Goal: Task Accomplishment & Management: Use online tool/utility

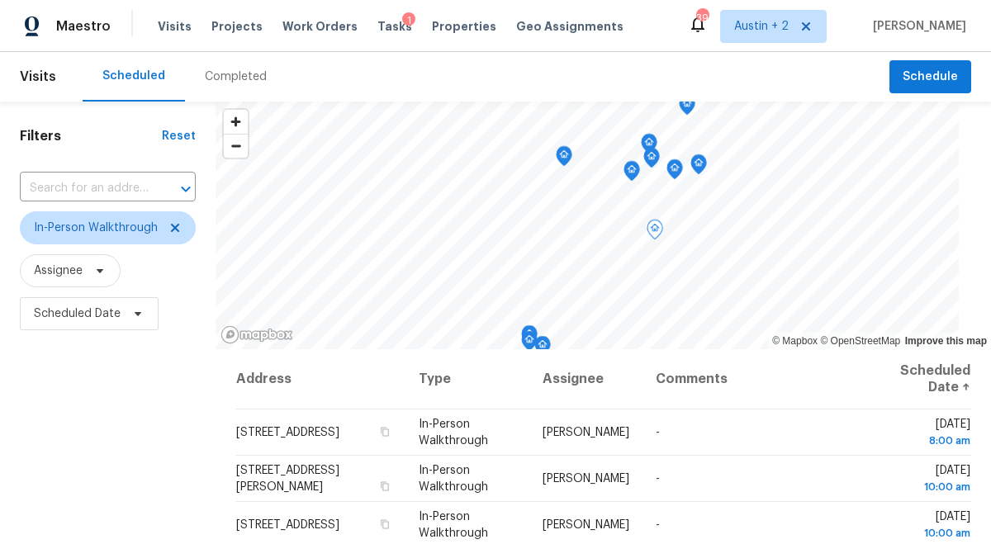
scroll to position [378, 0]
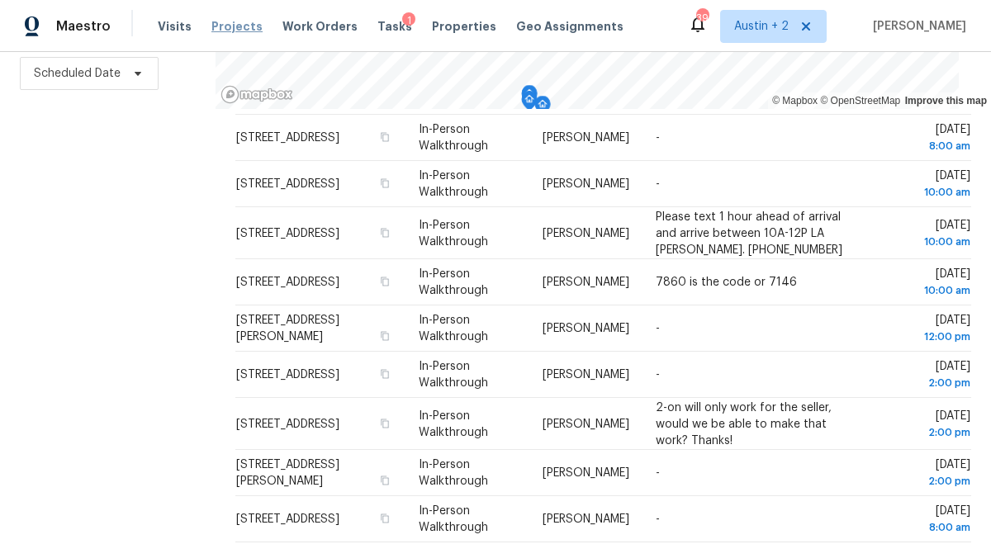
click at [225, 18] on span "Projects" at bounding box center [236, 26] width 51 height 17
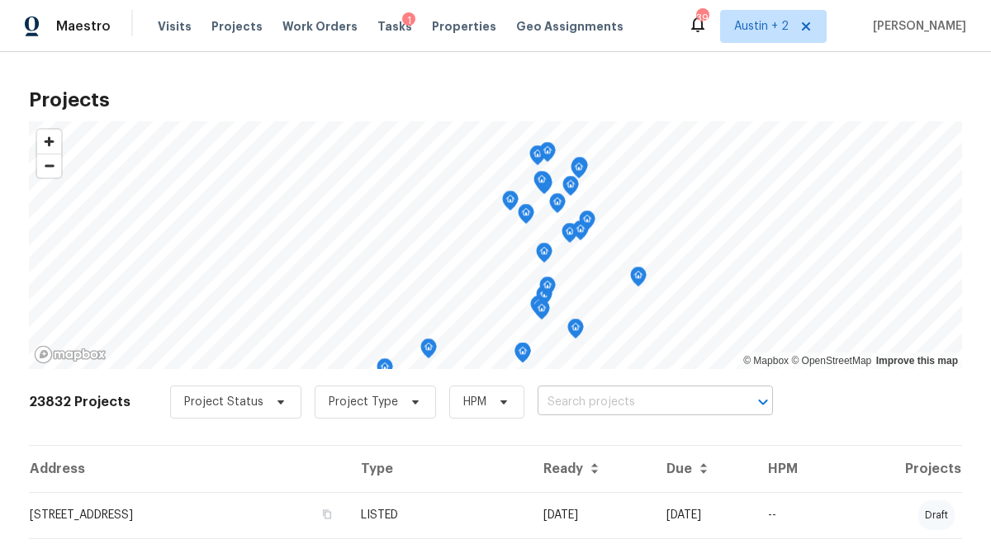
click at [549, 403] on input "text" at bounding box center [632, 403] width 189 height 26
type input "3424"
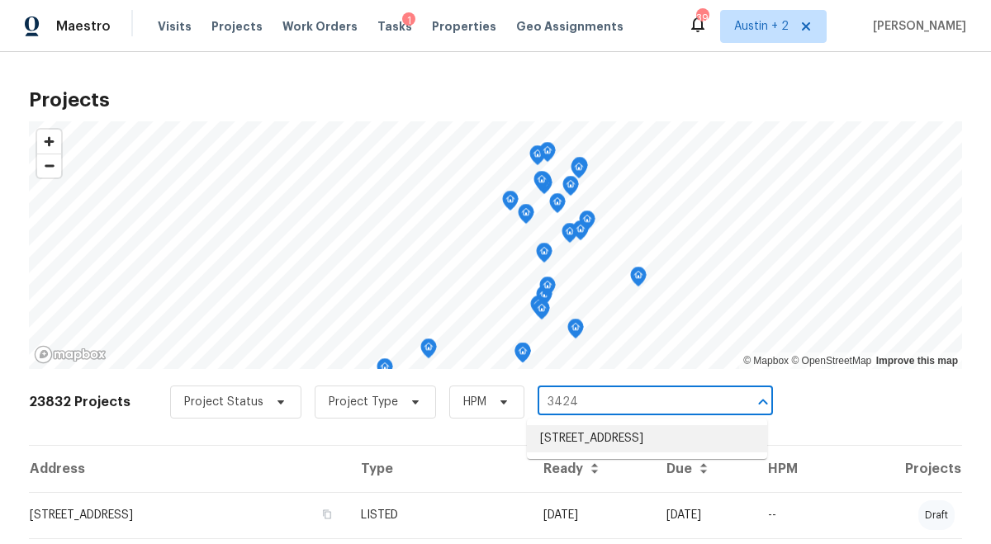
click at [573, 438] on li "[STREET_ADDRESS]" at bounding box center [647, 438] width 240 height 27
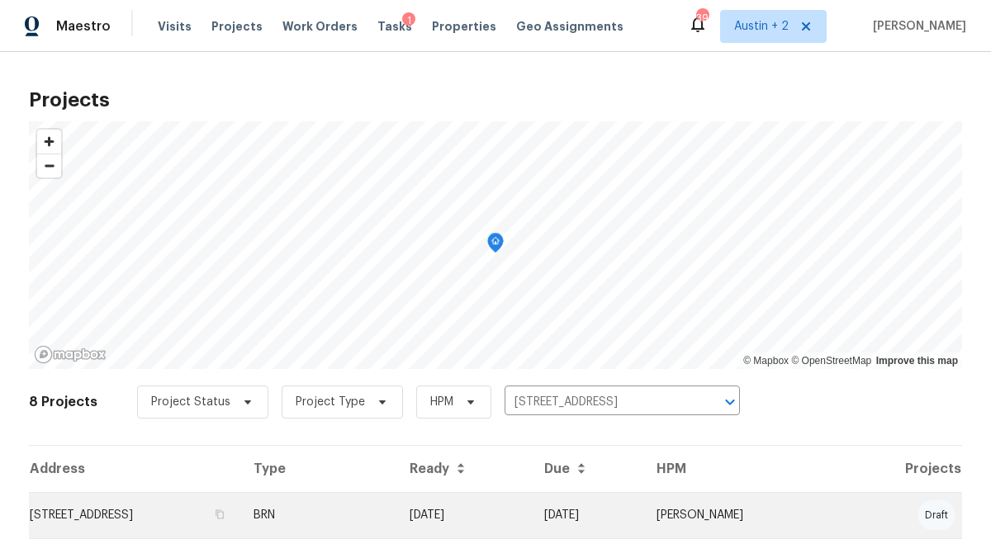
click at [114, 515] on td "[STREET_ADDRESS]" at bounding box center [134, 515] width 211 height 46
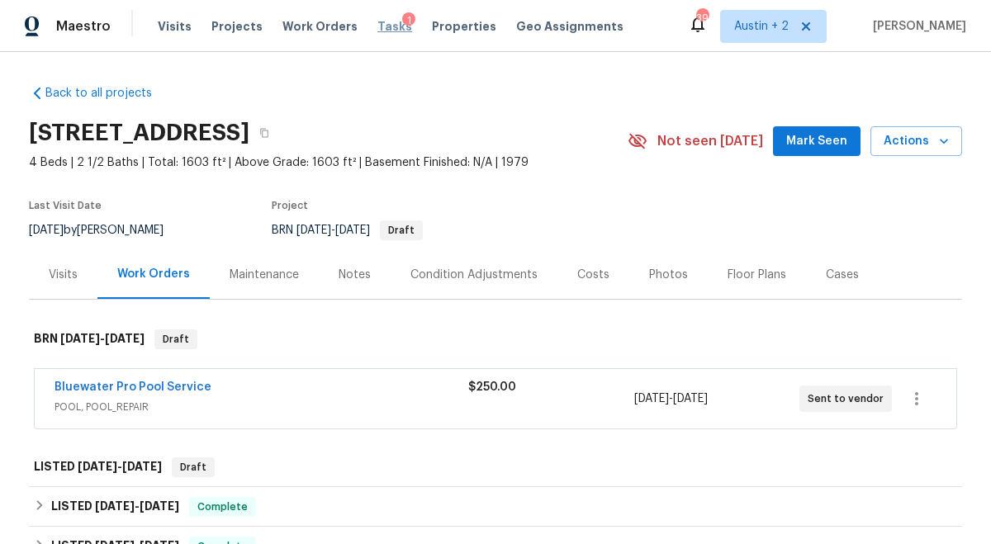
click at [377, 28] on span "Tasks" at bounding box center [394, 27] width 35 height 12
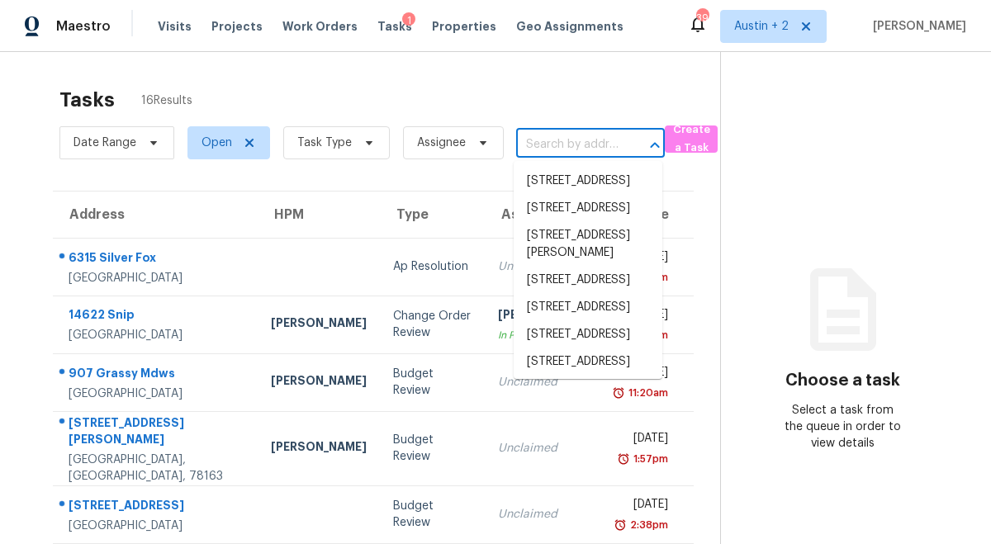
click at [566, 141] on input "text" at bounding box center [567, 145] width 102 height 26
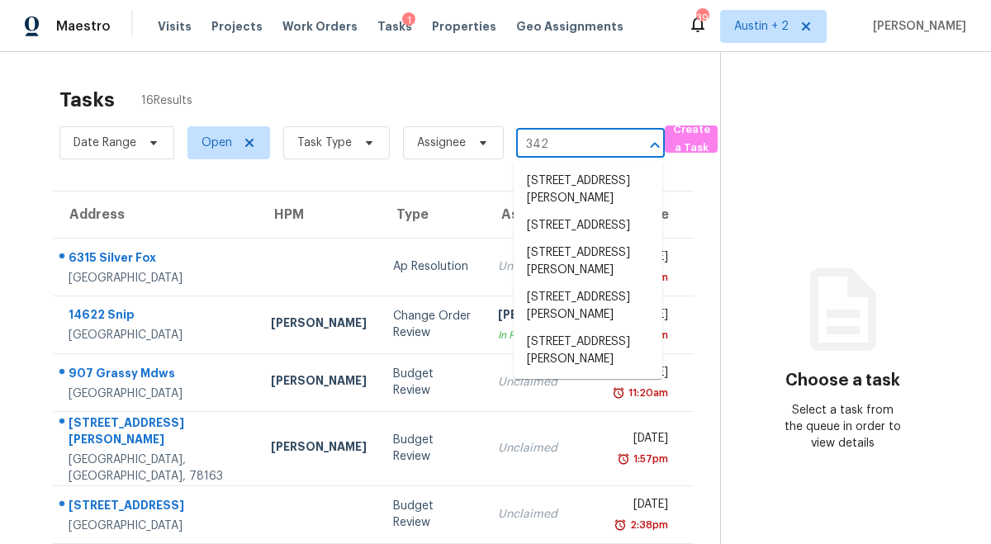
type input "3424"
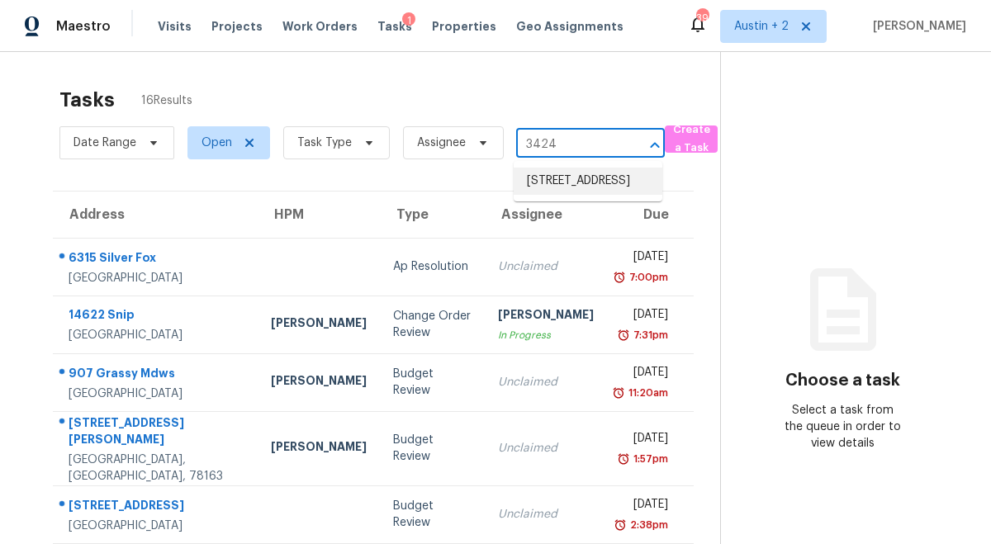
click at [568, 192] on li "[STREET_ADDRESS]" at bounding box center [588, 181] width 149 height 27
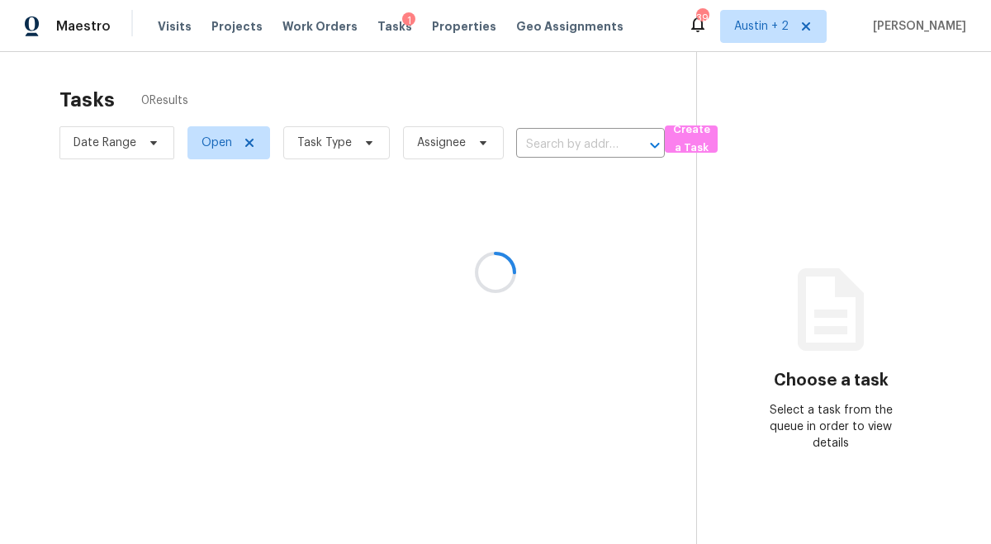
type input "[STREET_ADDRESS]"
click at [557, 136] on input "[STREET_ADDRESS]" at bounding box center [567, 145] width 102 height 26
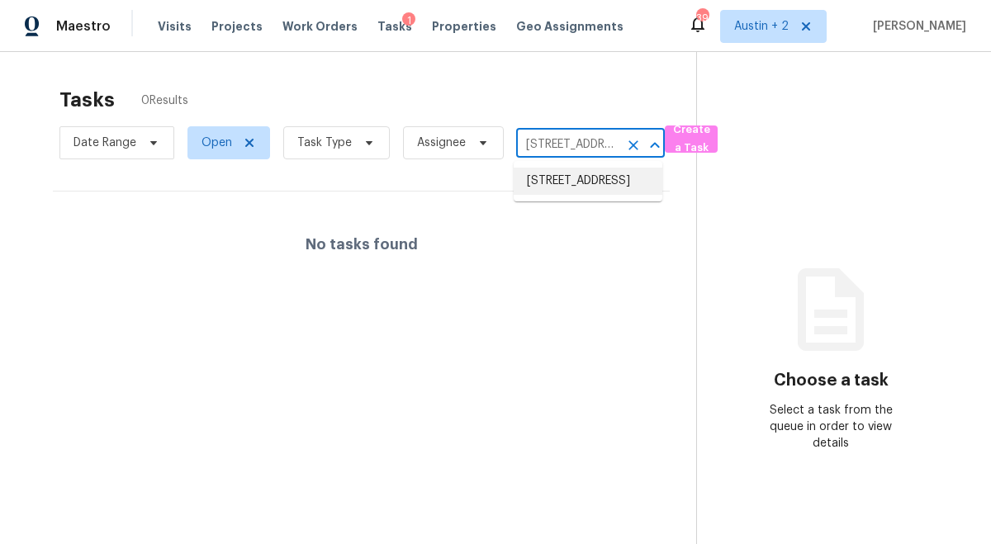
click at [588, 192] on li "[STREET_ADDRESS]" at bounding box center [588, 181] width 149 height 27
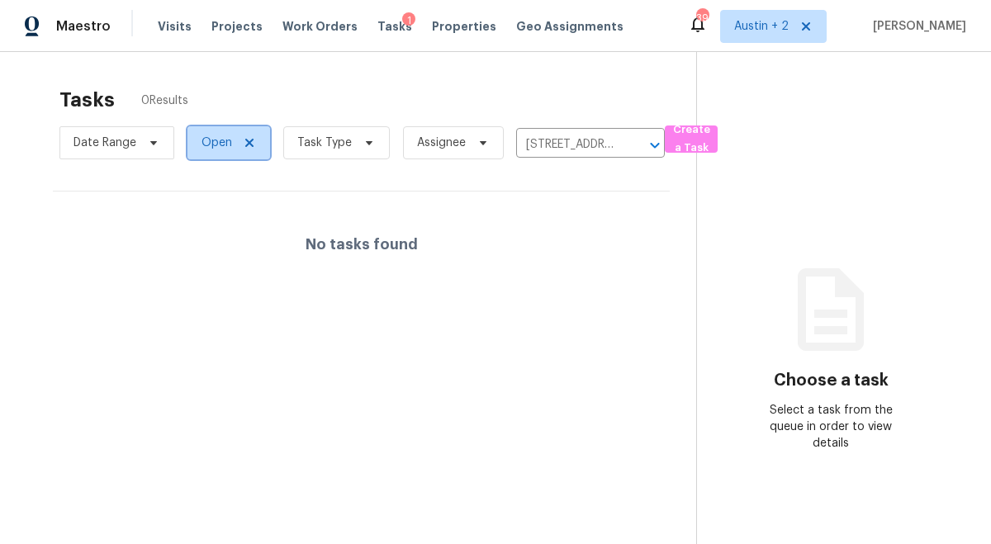
click at [247, 142] on icon at bounding box center [249, 143] width 8 height 8
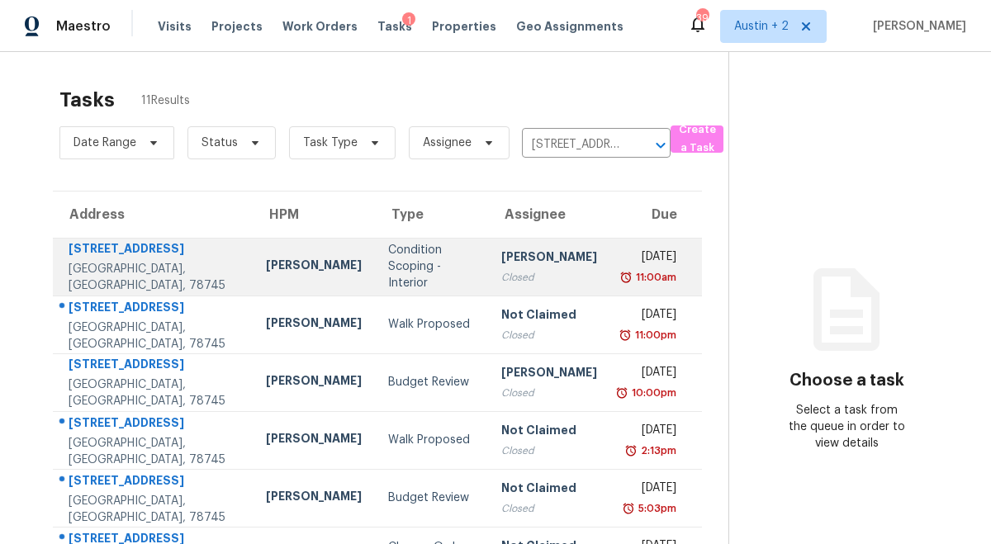
click at [135, 247] on div "[STREET_ADDRESS]" at bounding box center [154, 250] width 171 height 21
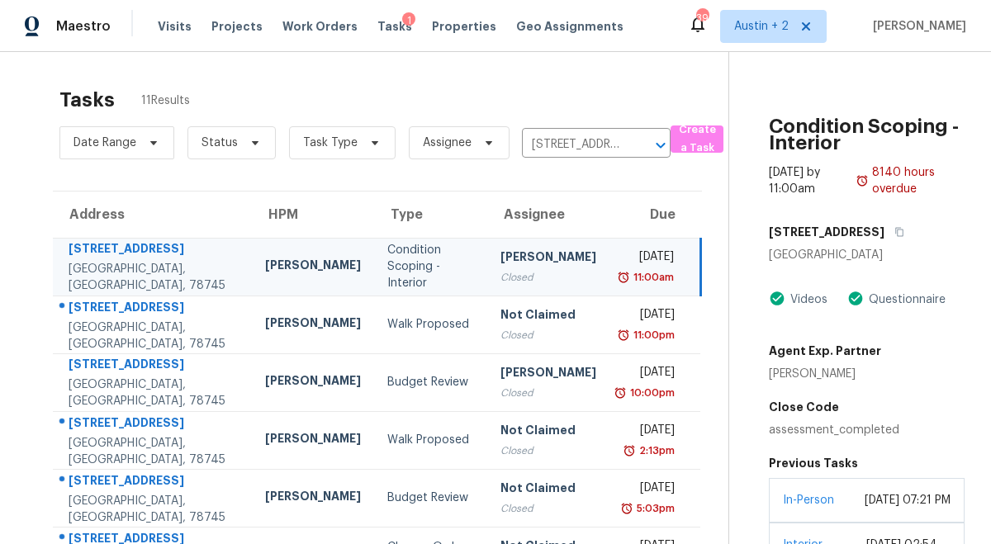
click at [126, 246] on div "[STREET_ADDRESS]" at bounding box center [154, 250] width 170 height 21
click at [149, 253] on div "[STREET_ADDRESS]" at bounding box center [154, 250] width 170 height 21
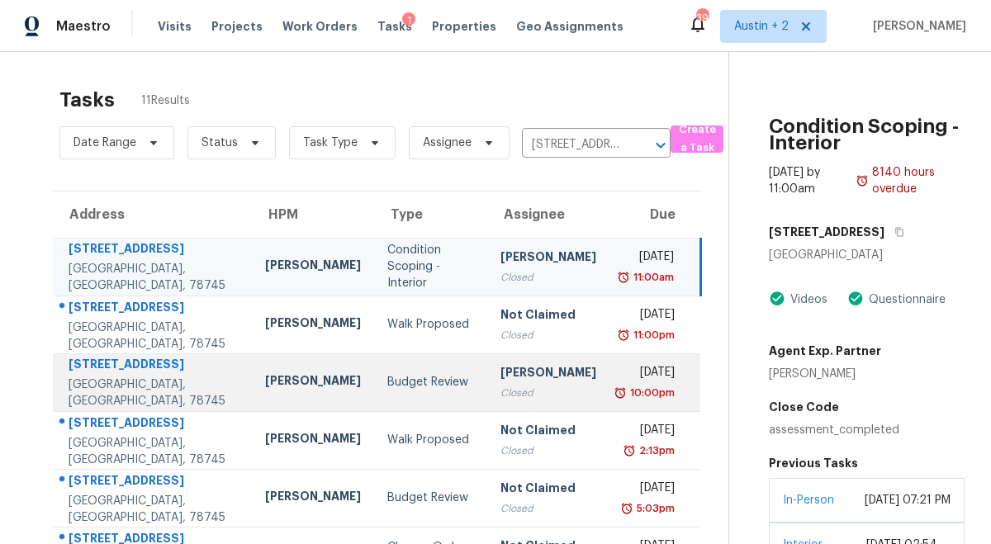
click at [130, 369] on div "[STREET_ADDRESS]" at bounding box center [154, 366] width 170 height 21
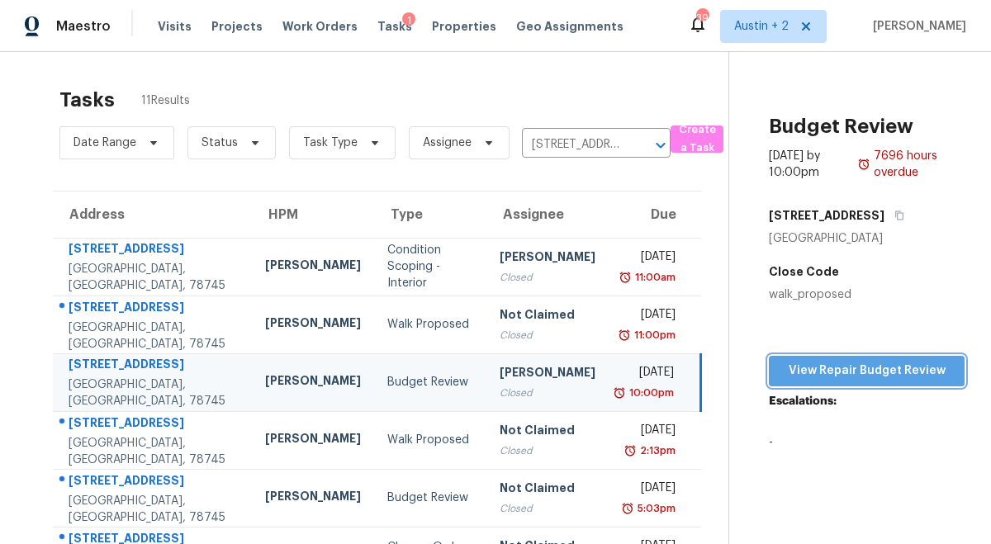
click at [848, 370] on span "View Repair Budget Review" at bounding box center [866, 371] width 169 height 21
click at [220, 27] on span "Projects" at bounding box center [236, 26] width 51 height 17
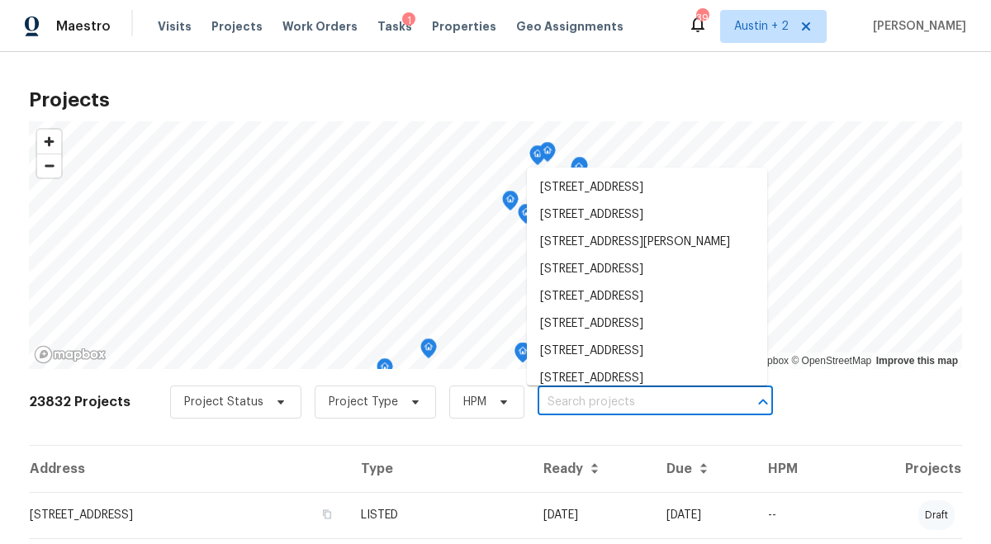
click at [671, 412] on input "text" at bounding box center [632, 403] width 189 height 26
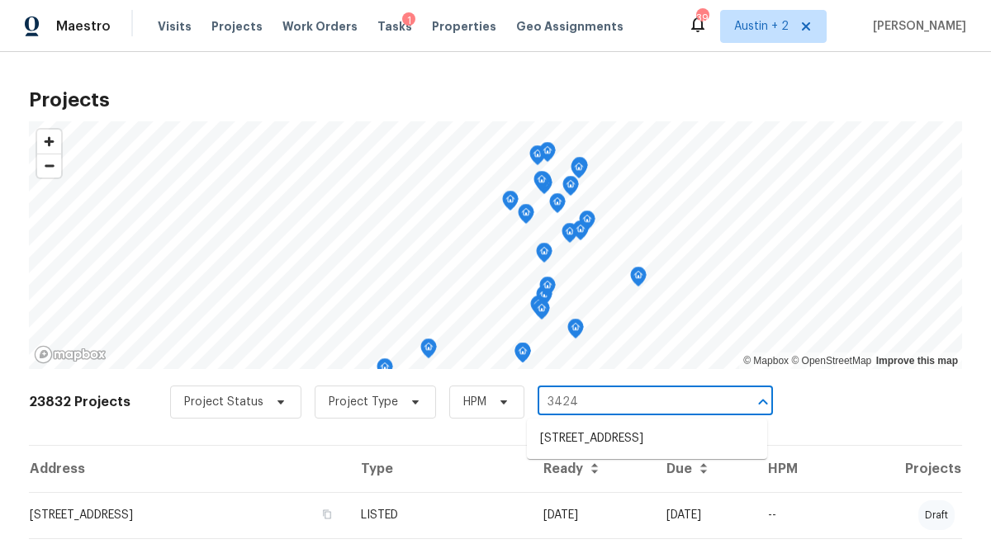
type input "3424"
click at [685, 443] on li "[STREET_ADDRESS]" at bounding box center [647, 438] width 240 height 27
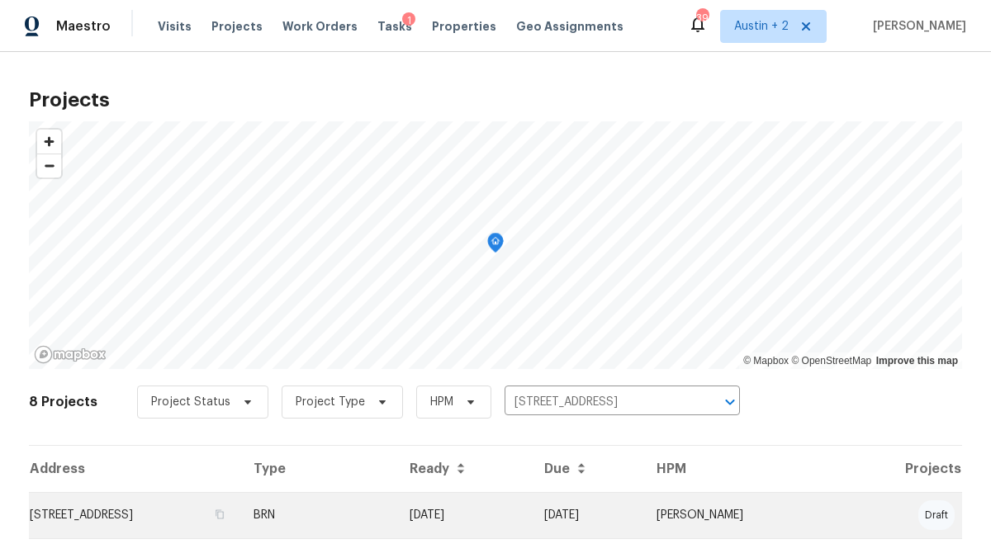
click at [193, 504] on td "[STREET_ADDRESS]" at bounding box center [134, 515] width 211 height 46
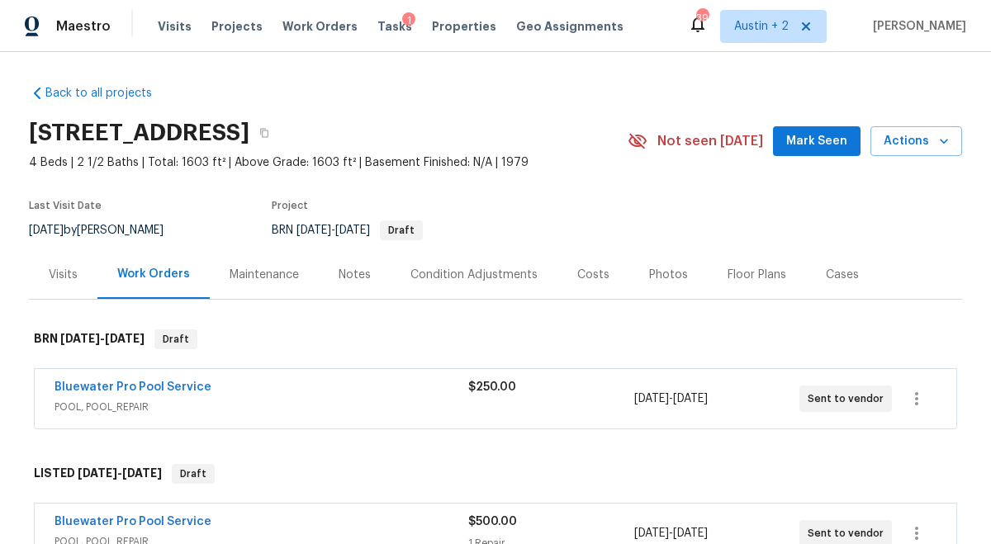
click at [797, 145] on span "Mark Seen" at bounding box center [816, 141] width 61 height 21
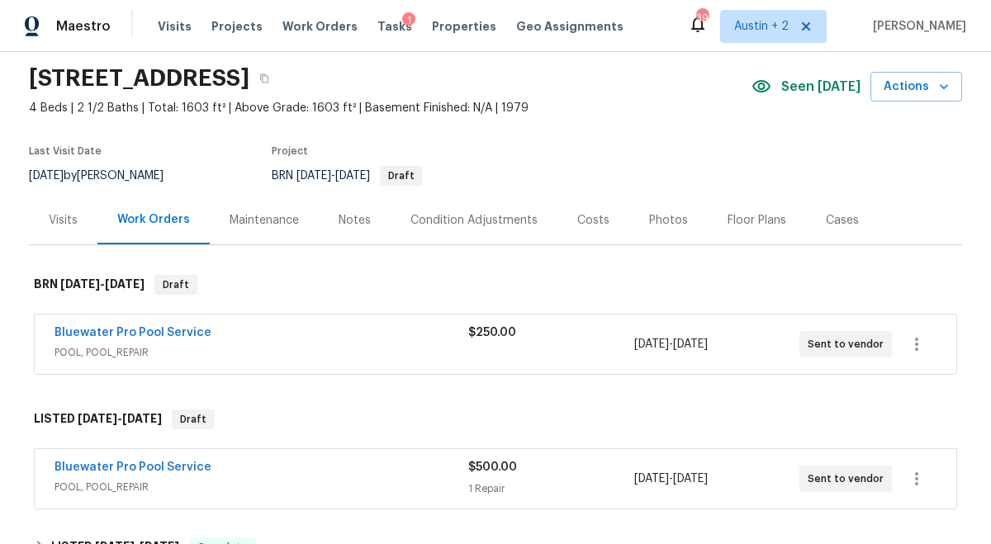
scroll to position [54, 0]
click at [168, 329] on link "Bluewater Pro Pool Service" at bounding box center [132, 334] width 157 height 12
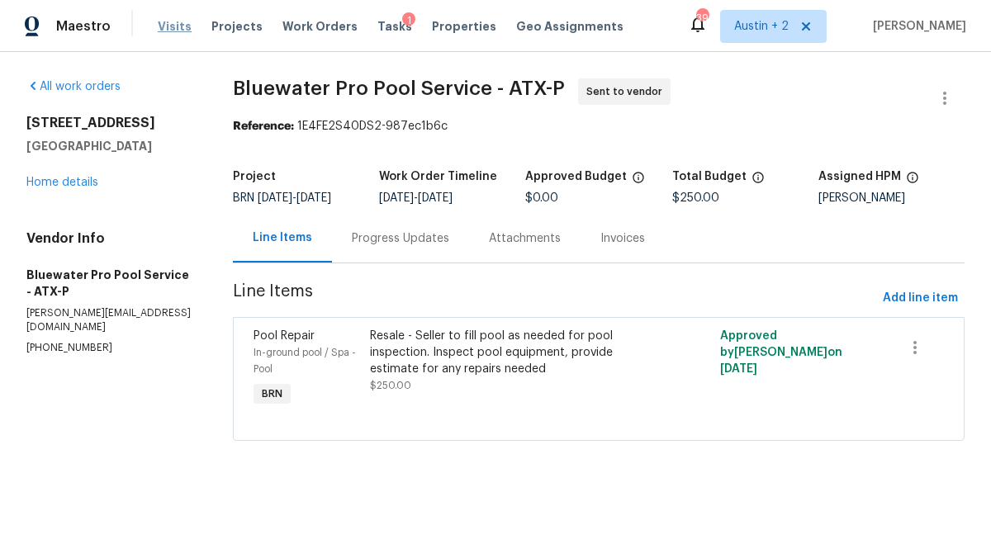
click at [176, 21] on span "Visits" at bounding box center [175, 26] width 34 height 17
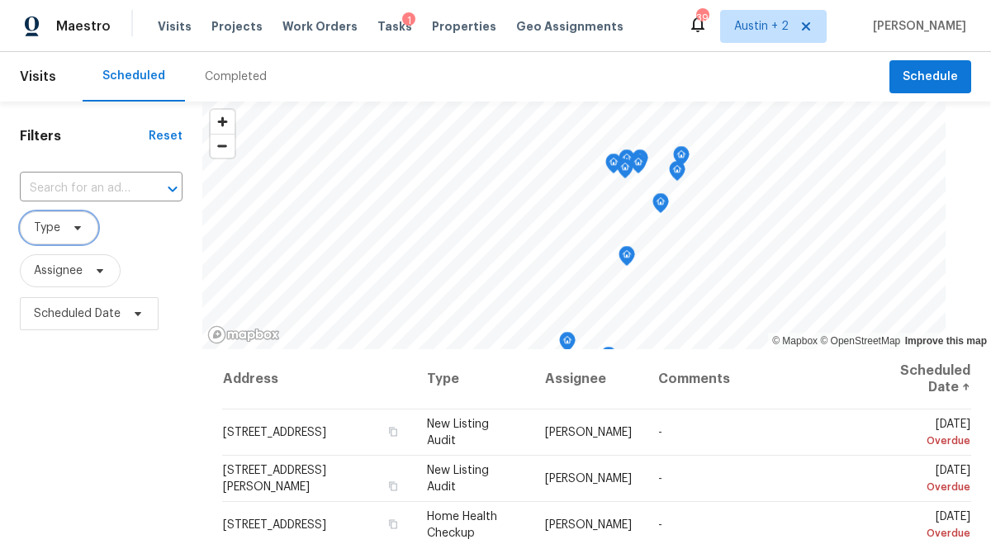
click at [76, 238] on span "Type" at bounding box center [59, 227] width 78 height 33
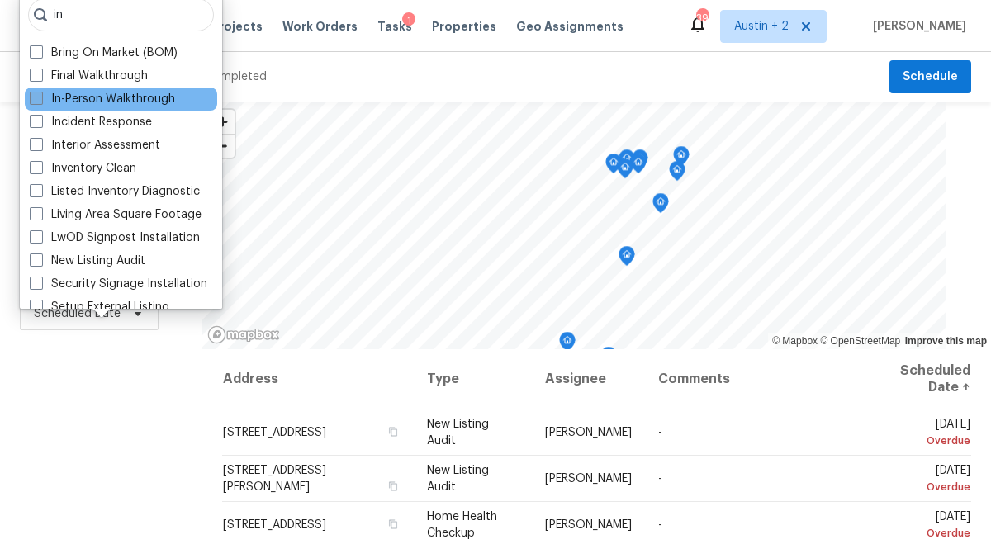
type input "in"
click at [134, 96] on label "In-Person Walkthrough" at bounding box center [102, 99] width 145 height 17
click at [40, 96] on input "In-Person Walkthrough" at bounding box center [35, 96] width 11 height 11
checkbox input "true"
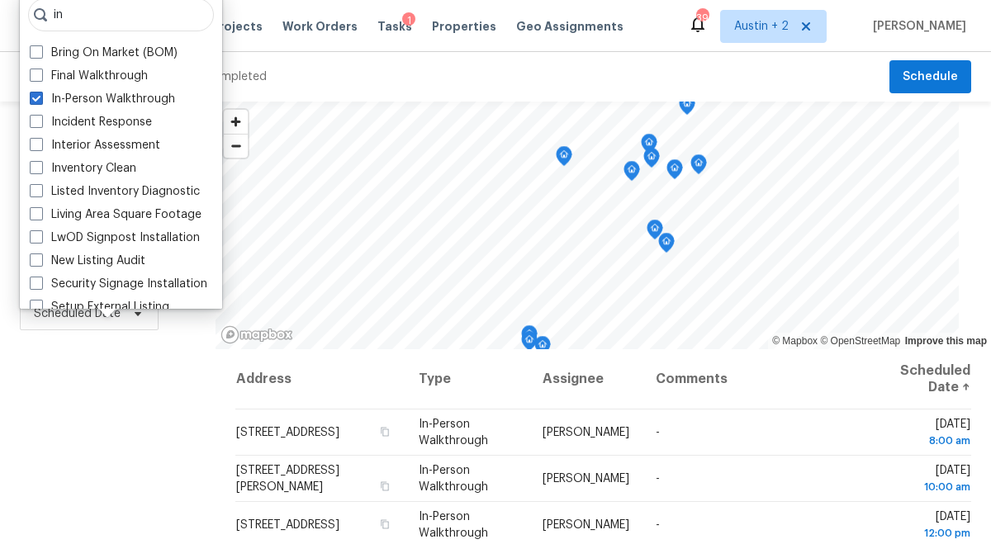
click at [81, 441] on div "Filters Reset ​ In-Person Walkthrough Assignee Scheduled Date" at bounding box center [108, 443] width 216 height 683
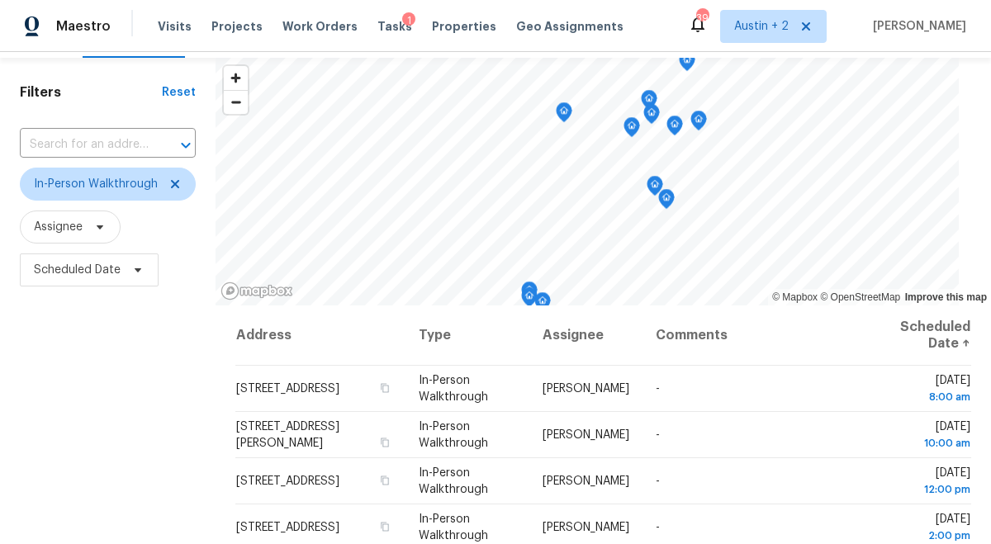
scroll to position [15, 0]
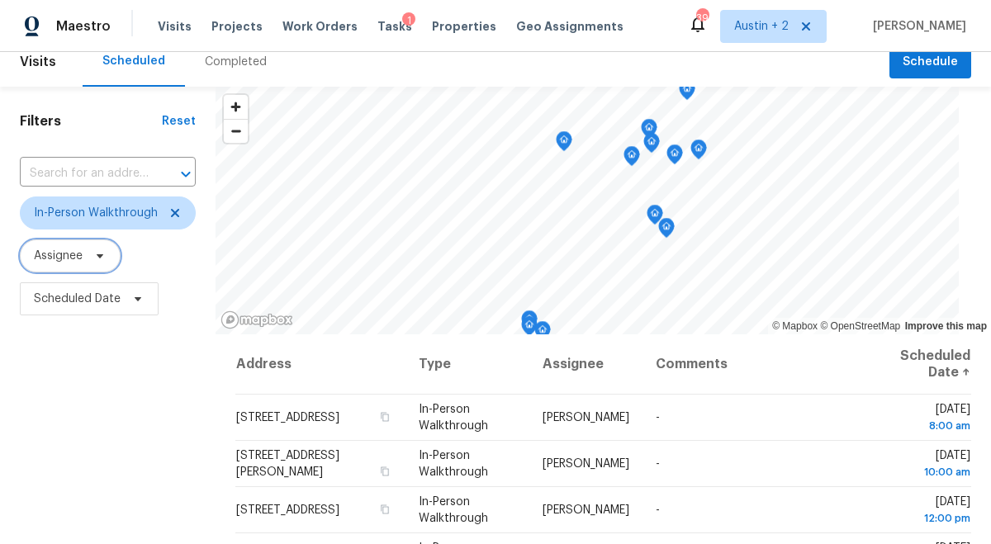
click at [97, 259] on icon at bounding box center [99, 255] width 13 height 13
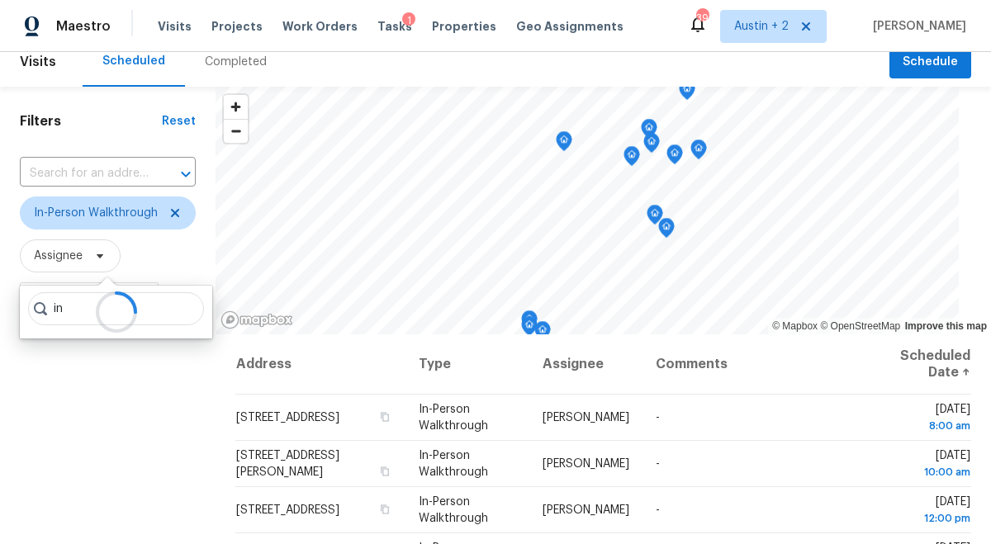
type input "in"
click at [178, 311] on div at bounding box center [116, 312] width 192 height 53
click at [67, 305] on div at bounding box center [116, 312] width 192 height 53
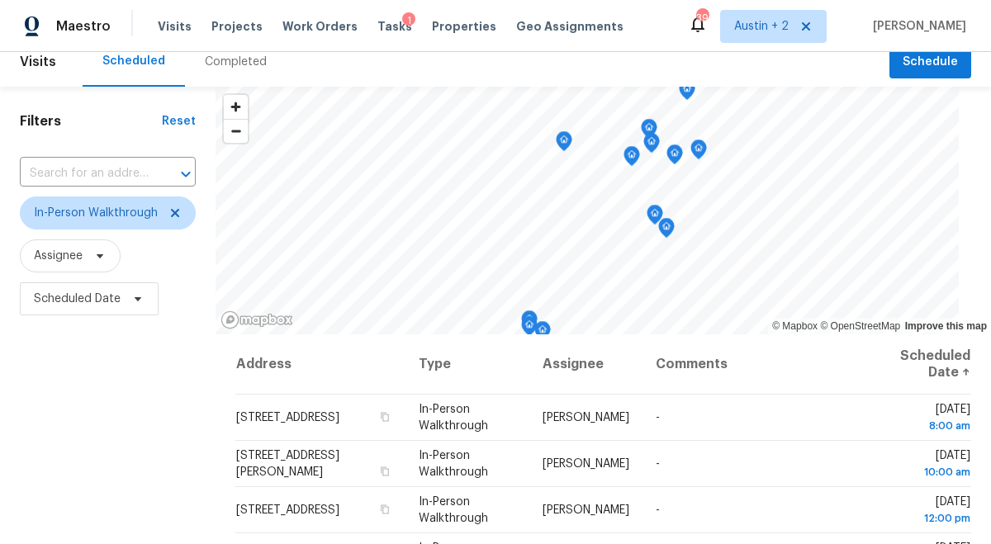
click at [102, 379] on div "Filters Reset ​ In-Person Walkthrough Assignee Scheduled Date" at bounding box center [108, 428] width 216 height 683
click at [142, 302] on icon at bounding box center [137, 298] width 13 height 13
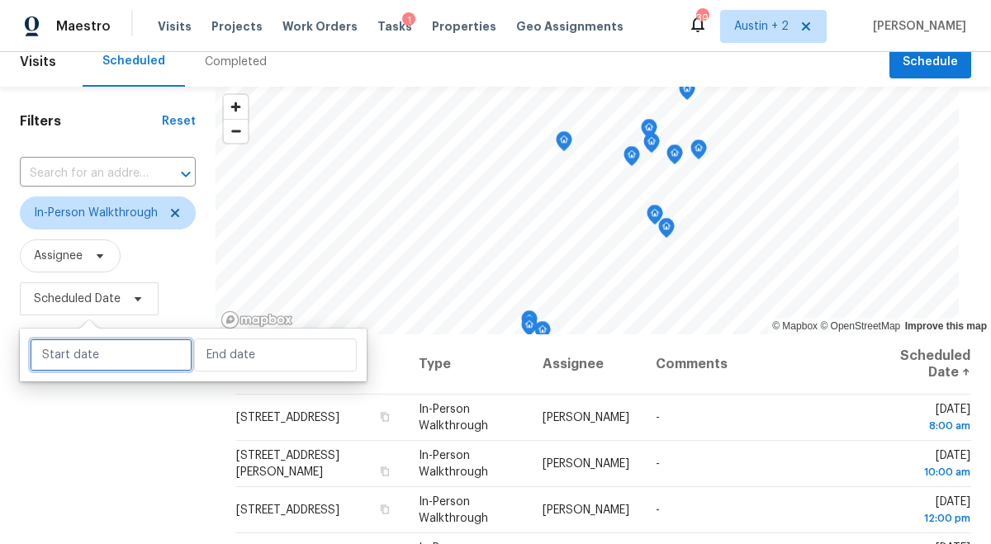
click at [128, 355] on input "text" at bounding box center [111, 355] width 163 height 33
select select "8"
select select "2025"
select select "9"
select select "2025"
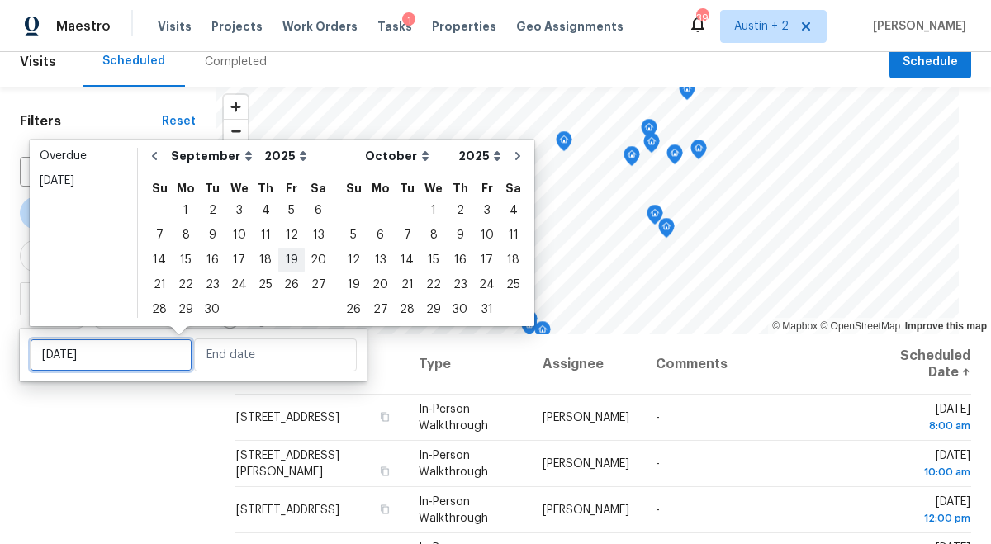
type input "[DATE]"
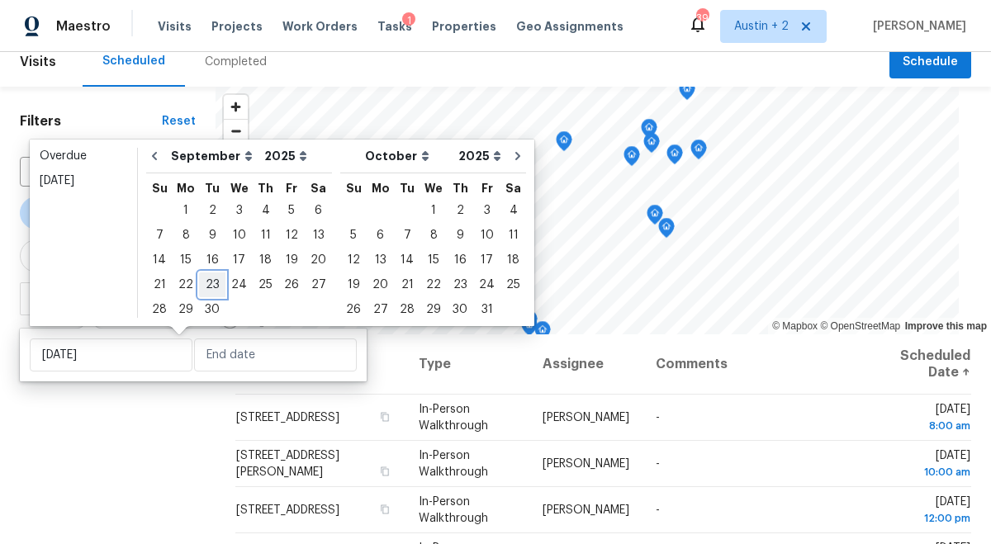
click at [207, 283] on div "23" at bounding box center [212, 284] width 26 height 23
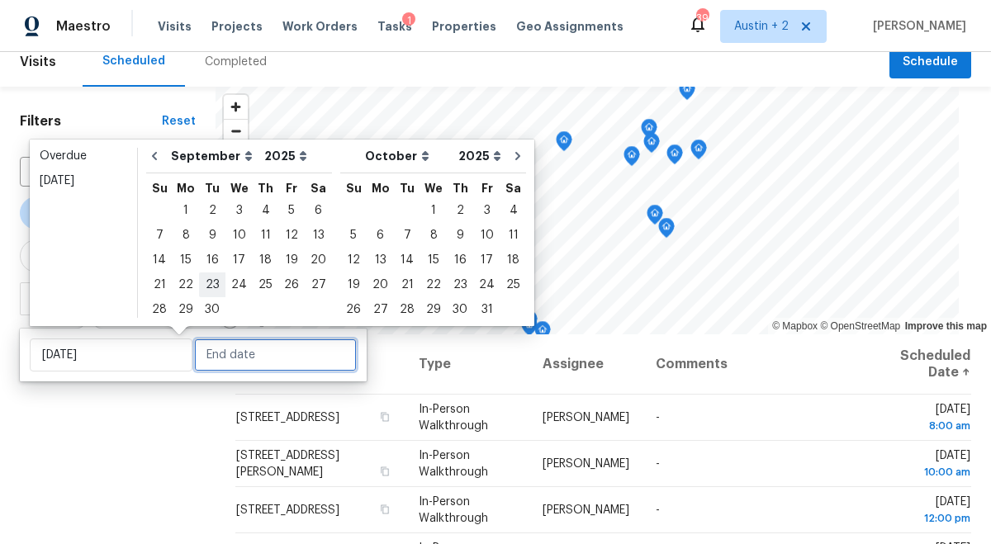
type input "[DATE]"
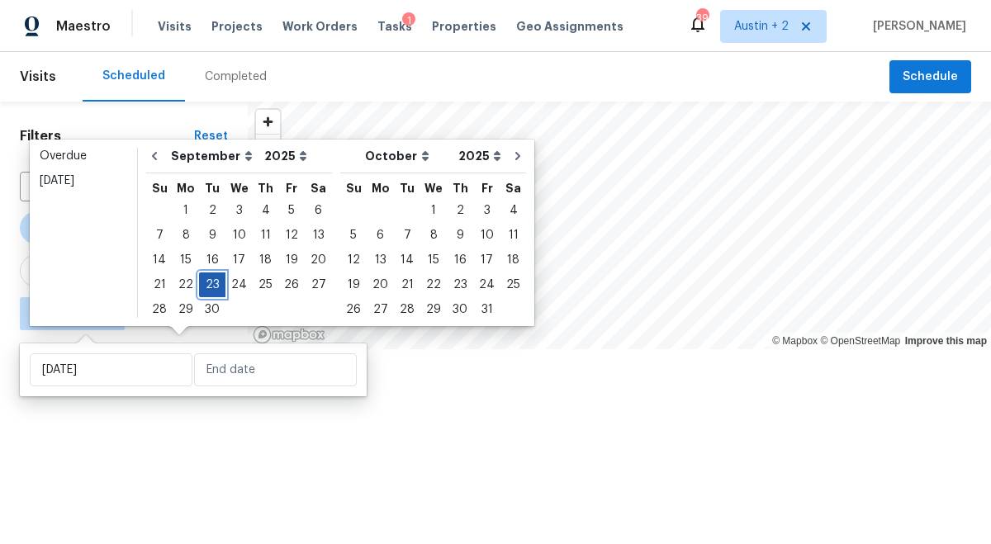
click at [215, 283] on div "23" at bounding box center [212, 284] width 26 height 23
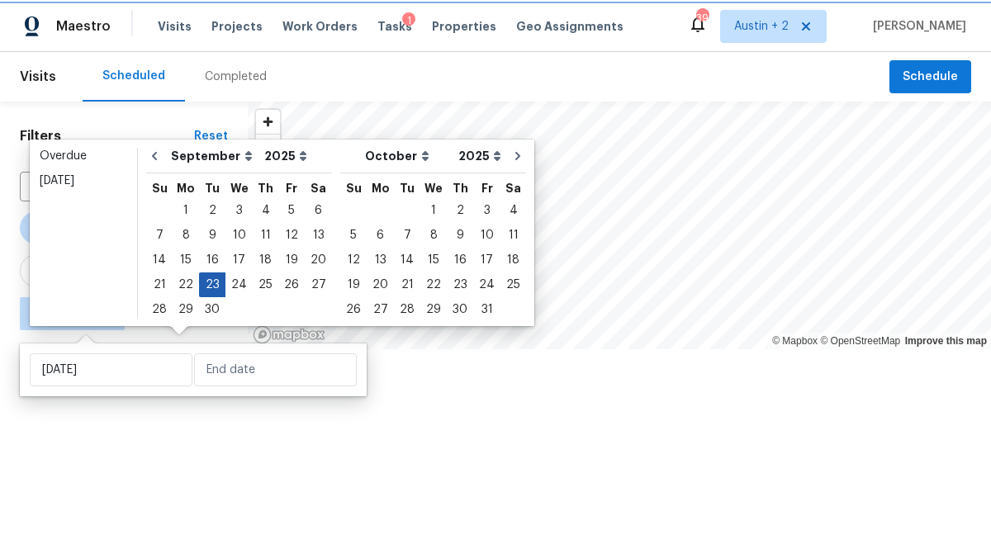
type input "[DATE]"
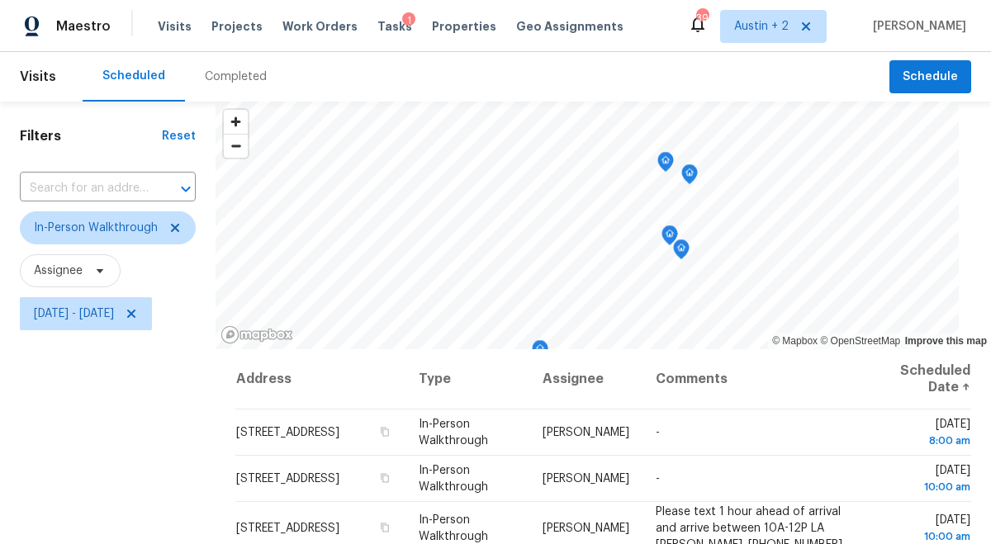
click at [126, 437] on div "Filters Reset ​ In-Person Walkthrough Assignee [DATE] - [DATE]" at bounding box center [108, 443] width 216 height 683
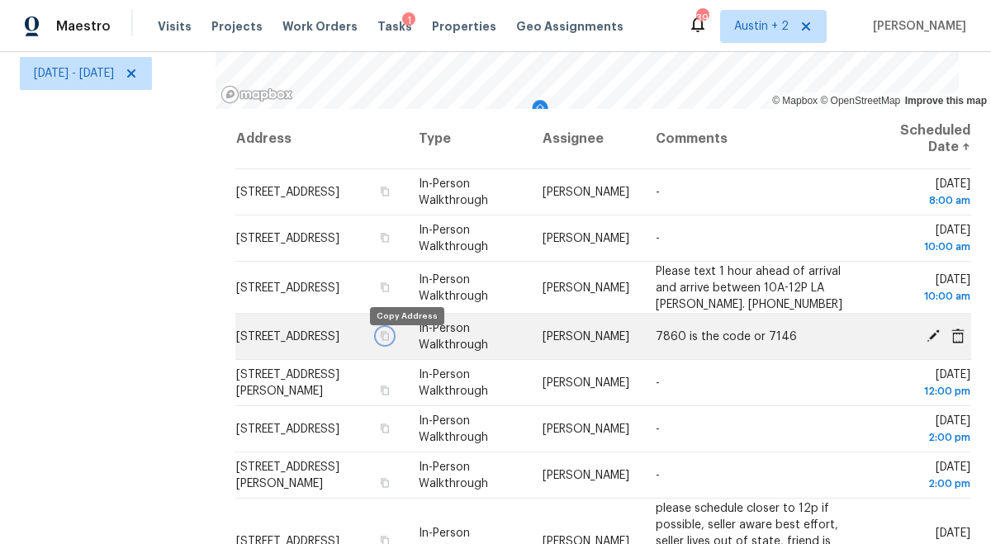
click at [390, 341] on icon "button" at bounding box center [385, 336] width 10 height 10
click at [389, 340] on icon "button" at bounding box center [385, 335] width 8 height 9
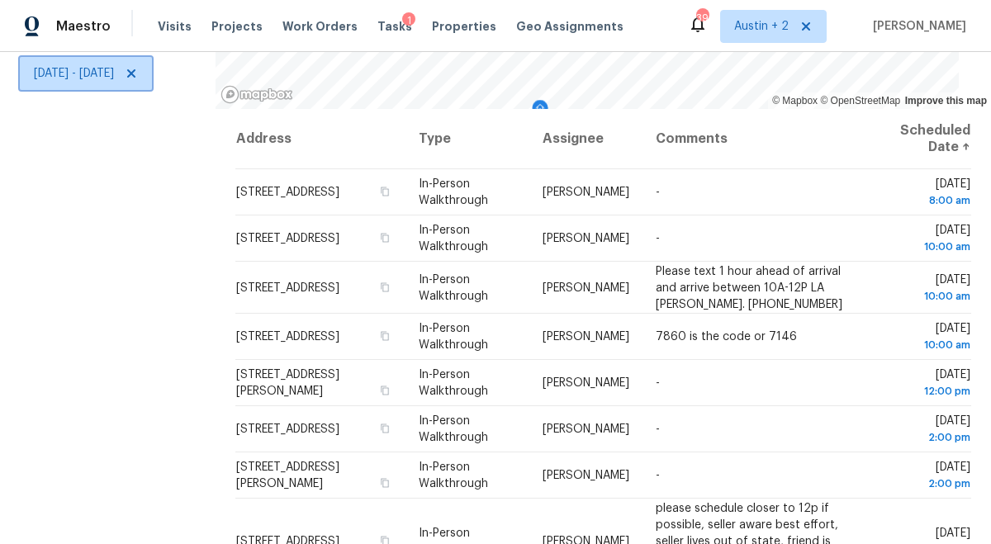
click at [138, 75] on icon at bounding box center [131, 73] width 13 height 13
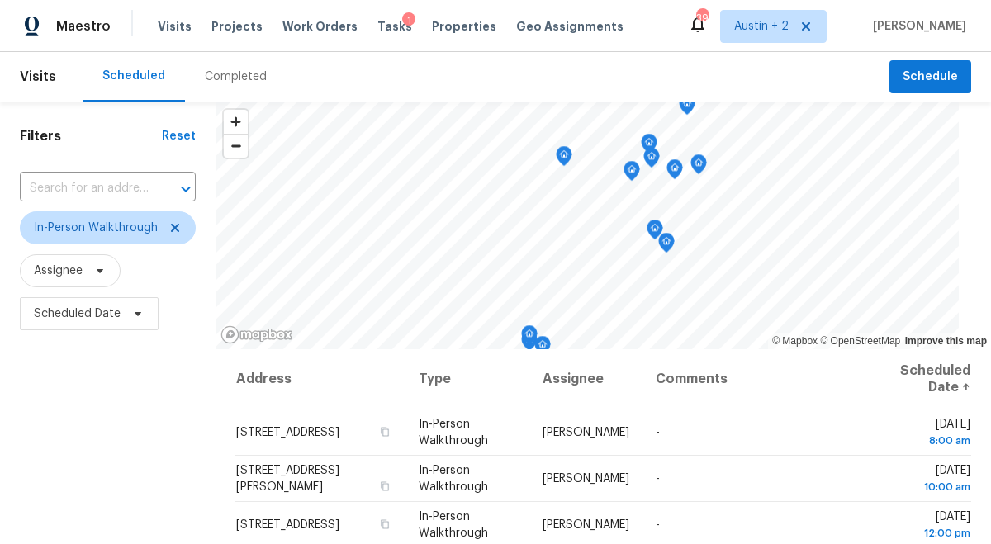
click at [377, 18] on div "Tasks 1" at bounding box center [394, 26] width 35 height 17
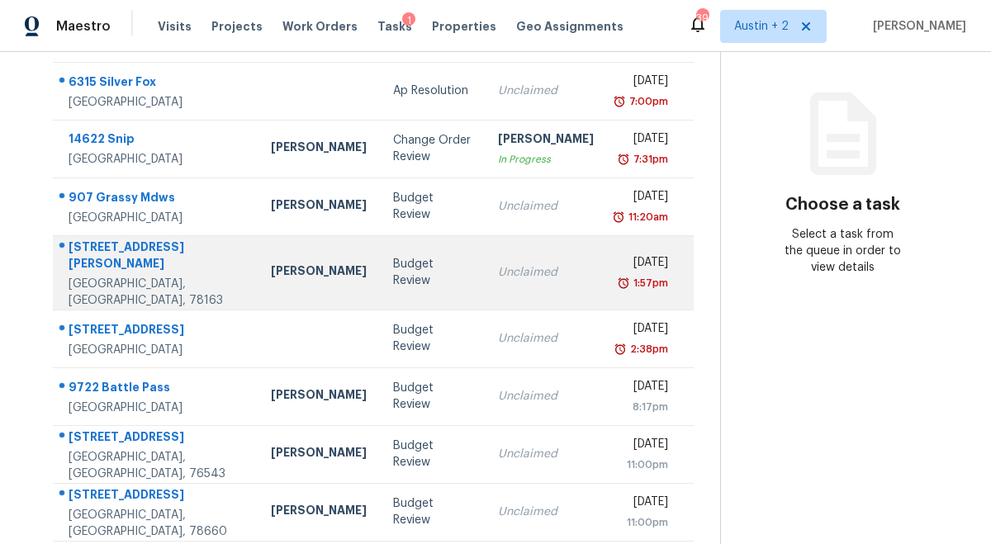
scroll to position [164, 0]
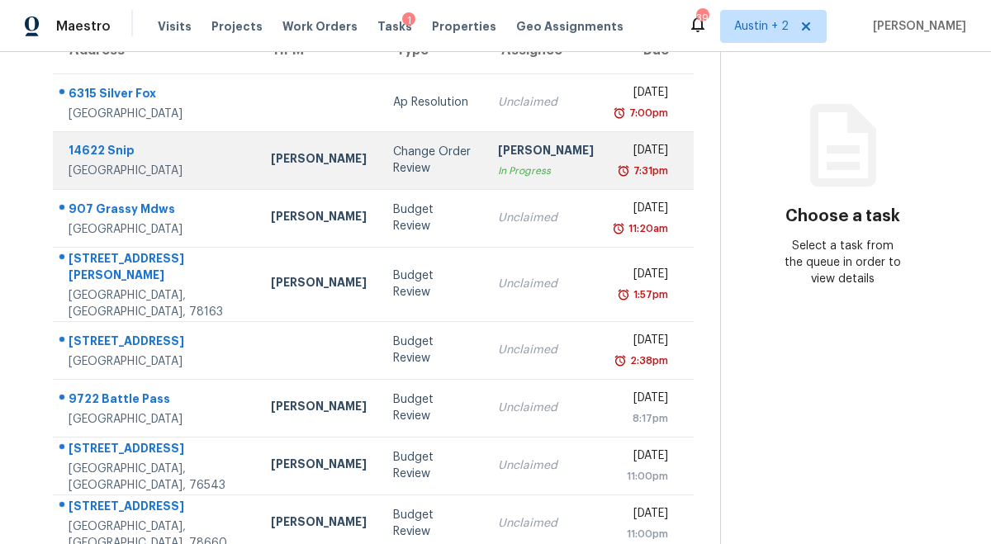
click at [289, 178] on td "[PERSON_NAME]" at bounding box center [319, 160] width 122 height 58
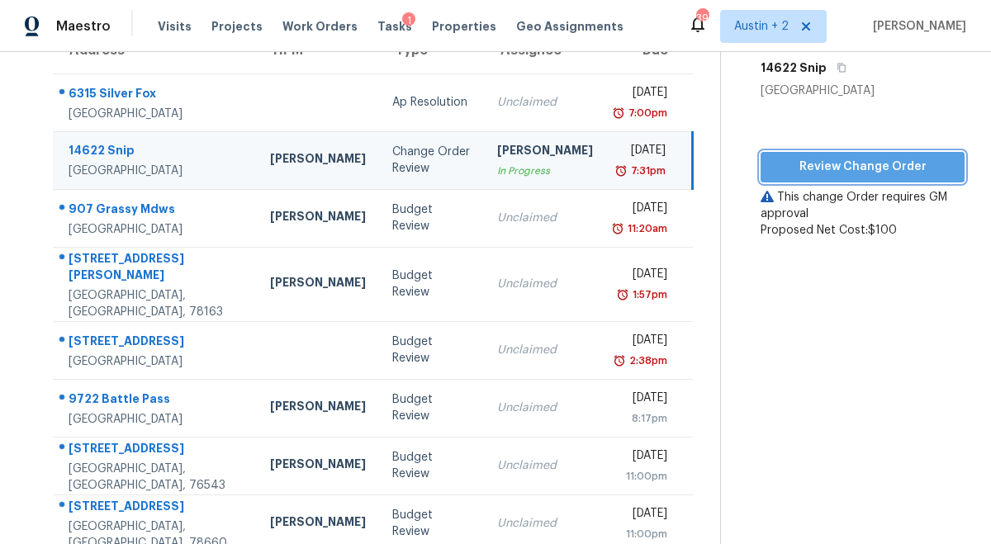
click at [798, 161] on span "Review Change Order" at bounding box center [863, 167] width 178 height 21
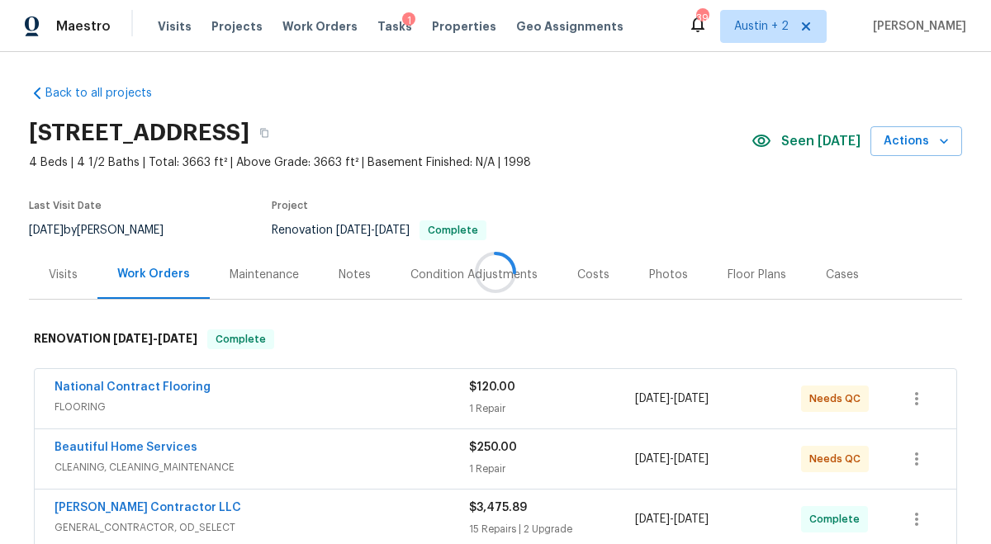
click at [803, 143] on div at bounding box center [495, 272] width 991 height 544
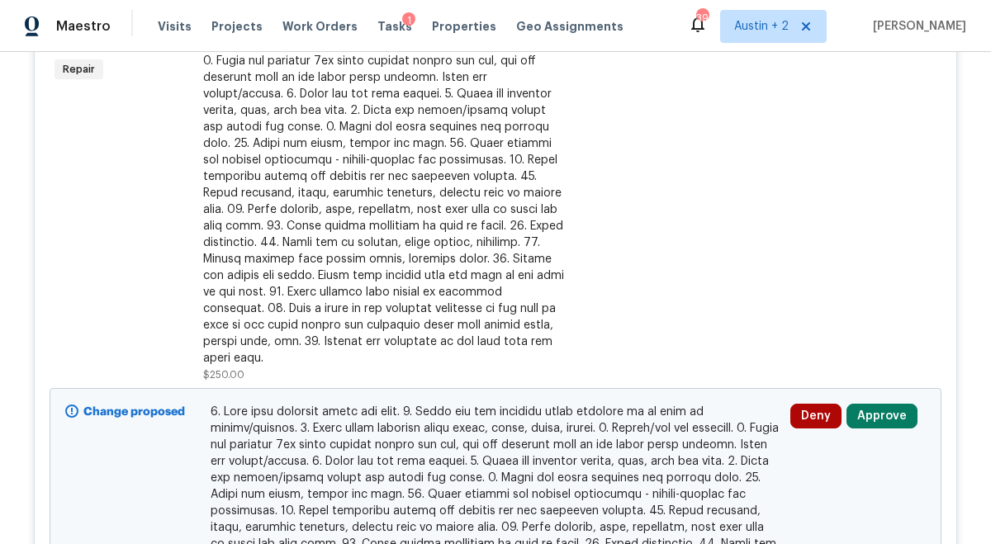
scroll to position [595, 0]
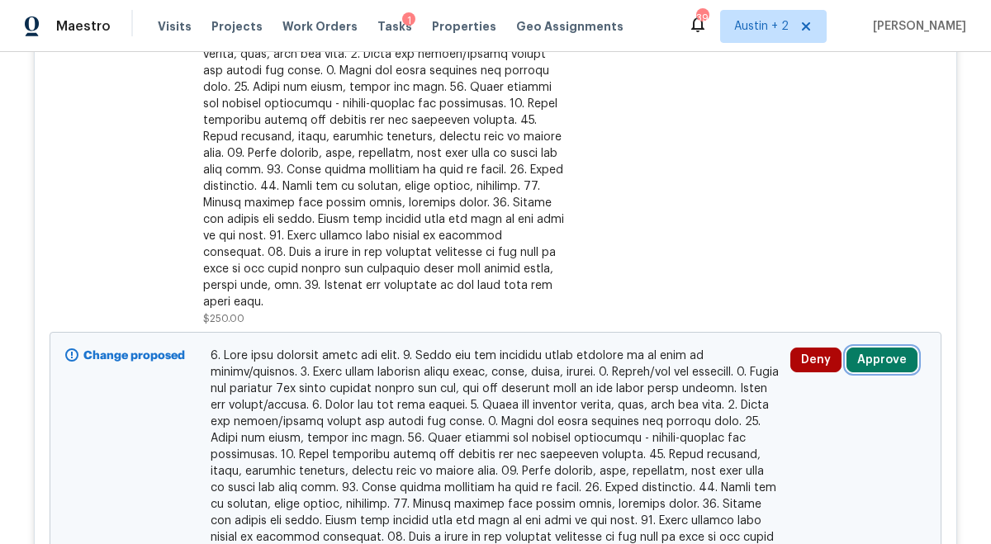
click at [875, 348] on button "Approve" at bounding box center [881, 360] width 71 height 25
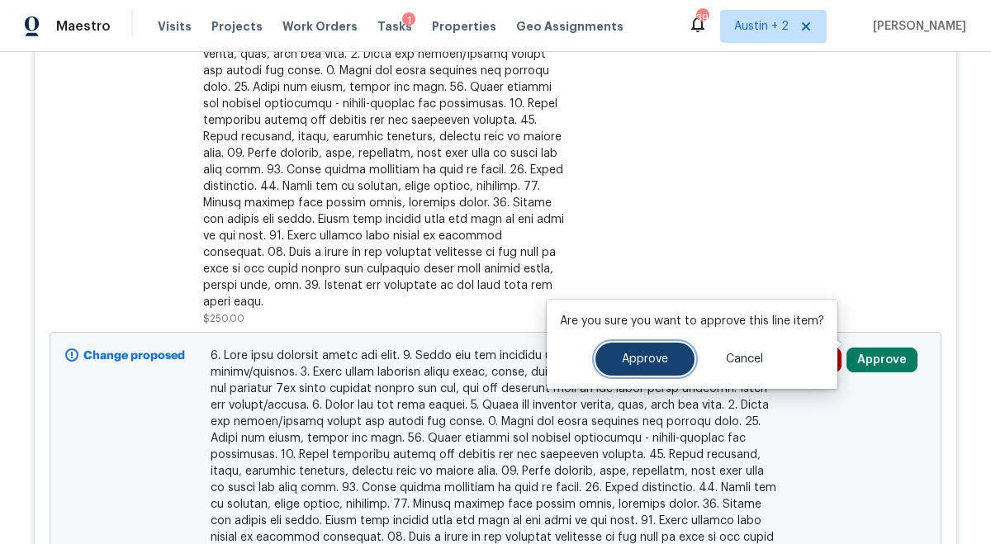
click at [666, 354] on button "Approve" at bounding box center [644, 359] width 99 height 33
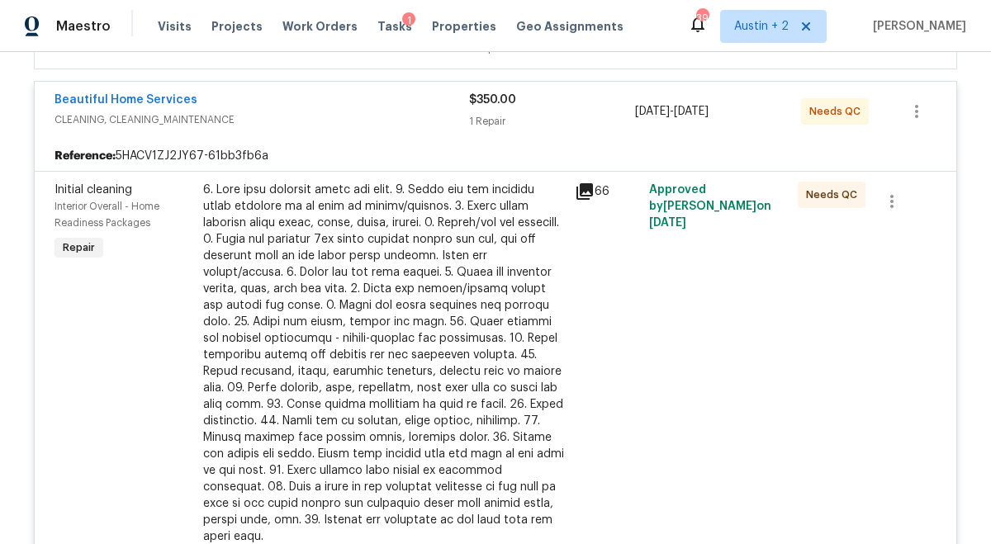
scroll to position [0, 0]
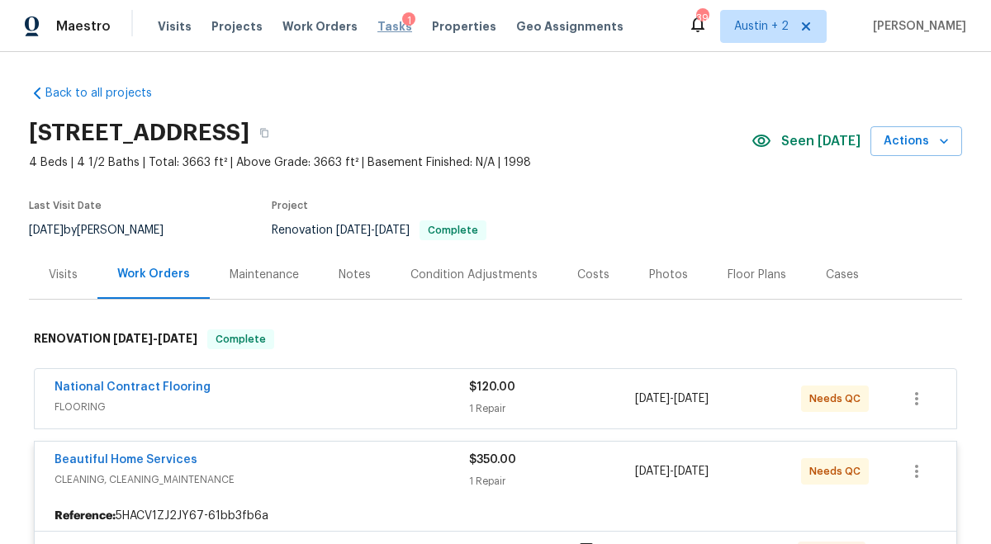
click at [384, 22] on span "Tasks" at bounding box center [394, 27] width 35 height 12
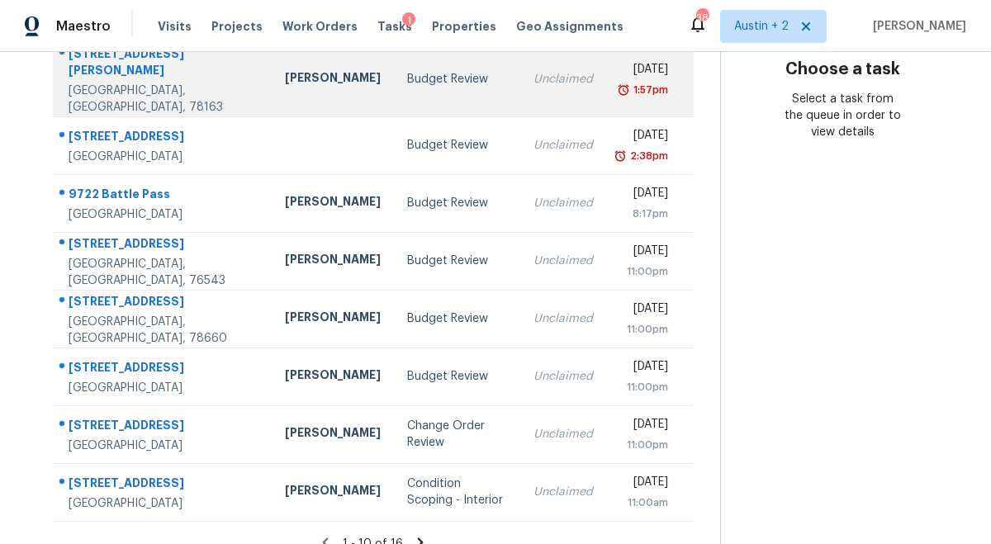
scroll to position [315, 0]
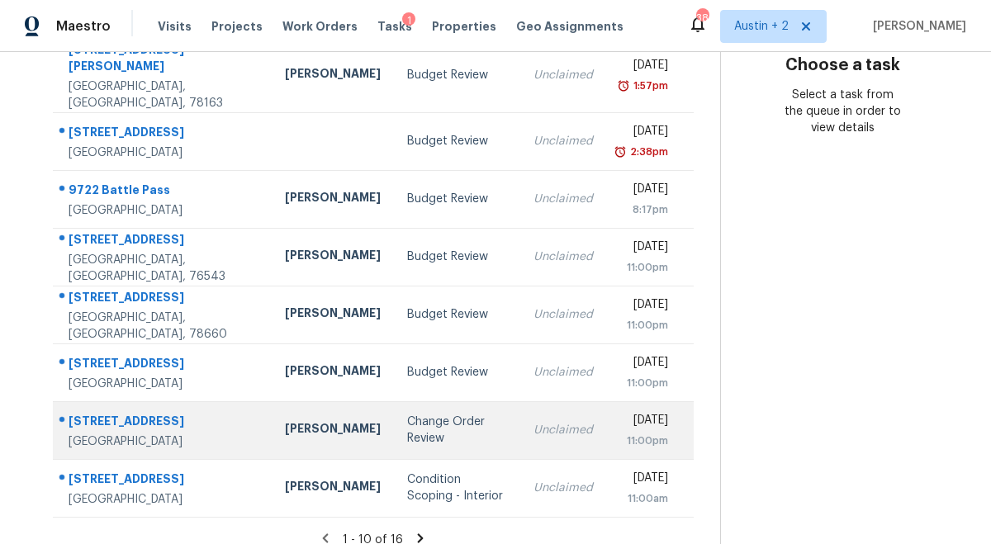
click at [407, 415] on div "Change Order Review" at bounding box center [457, 430] width 100 height 33
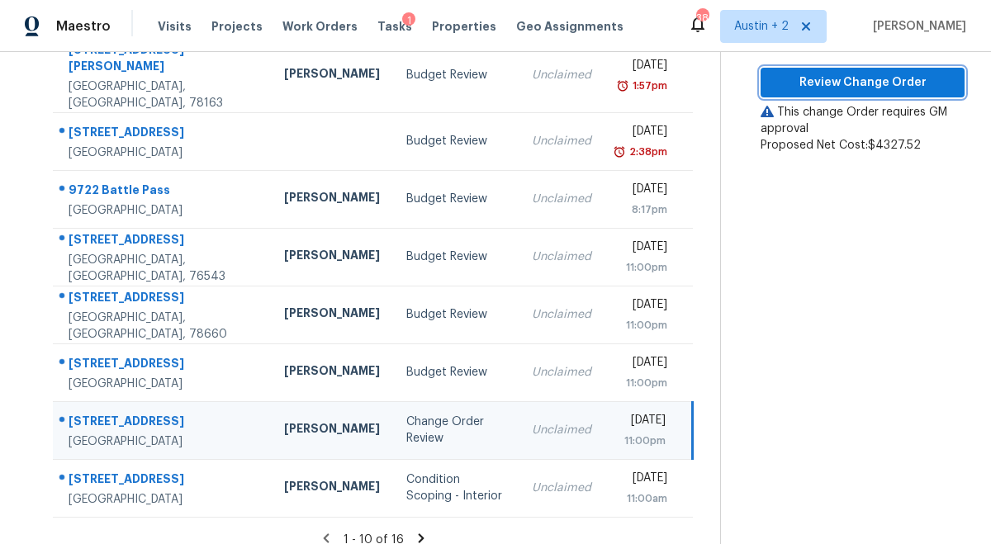
click at [822, 75] on span "Review Change Order" at bounding box center [863, 83] width 178 height 21
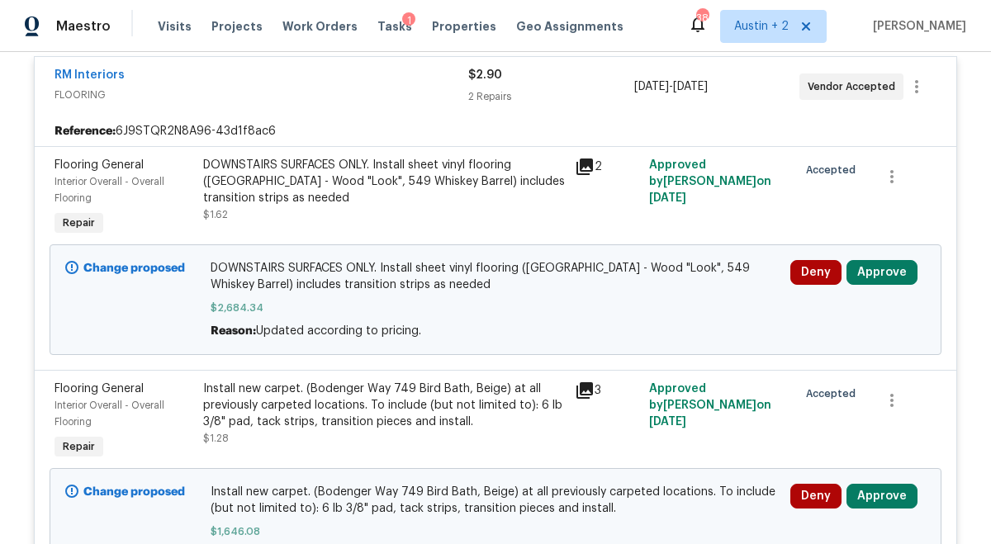
scroll to position [570, 0]
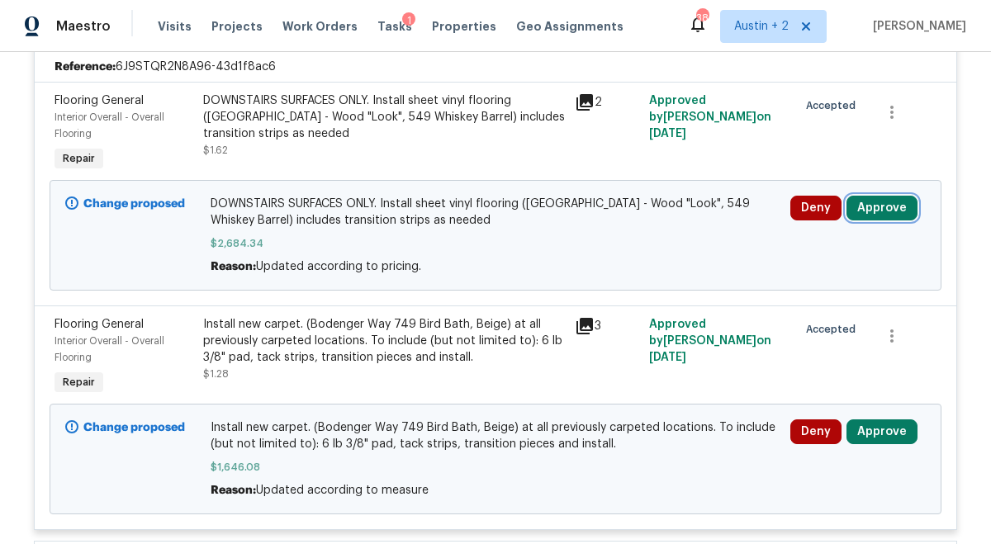
click at [883, 213] on button "Approve" at bounding box center [881, 208] width 71 height 25
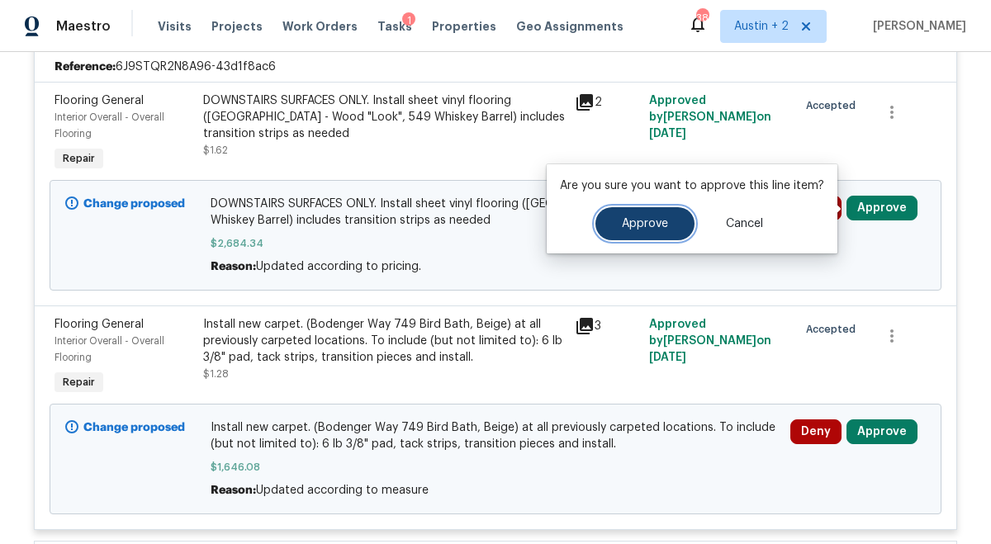
click at [659, 237] on button "Approve" at bounding box center [644, 223] width 99 height 33
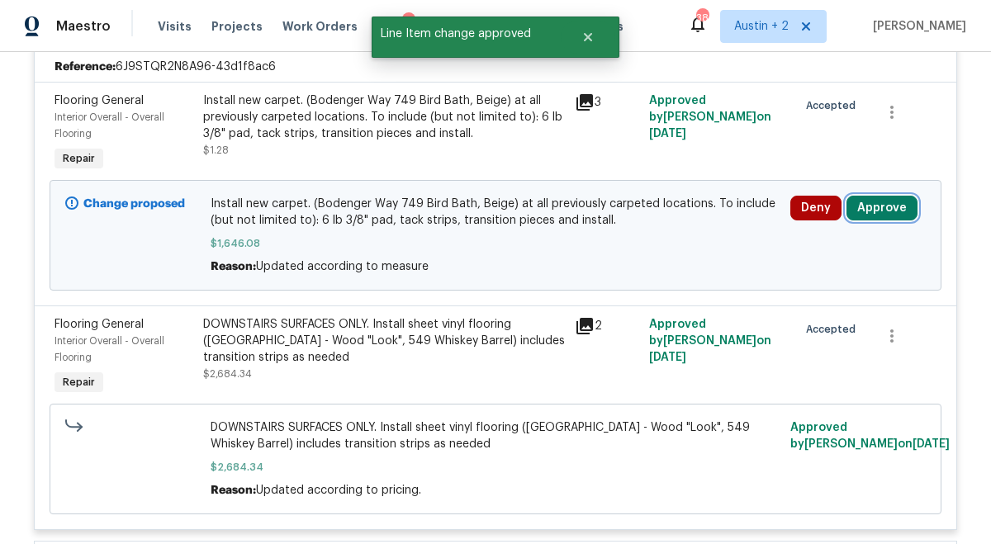
click at [883, 211] on button "Approve" at bounding box center [881, 208] width 71 height 25
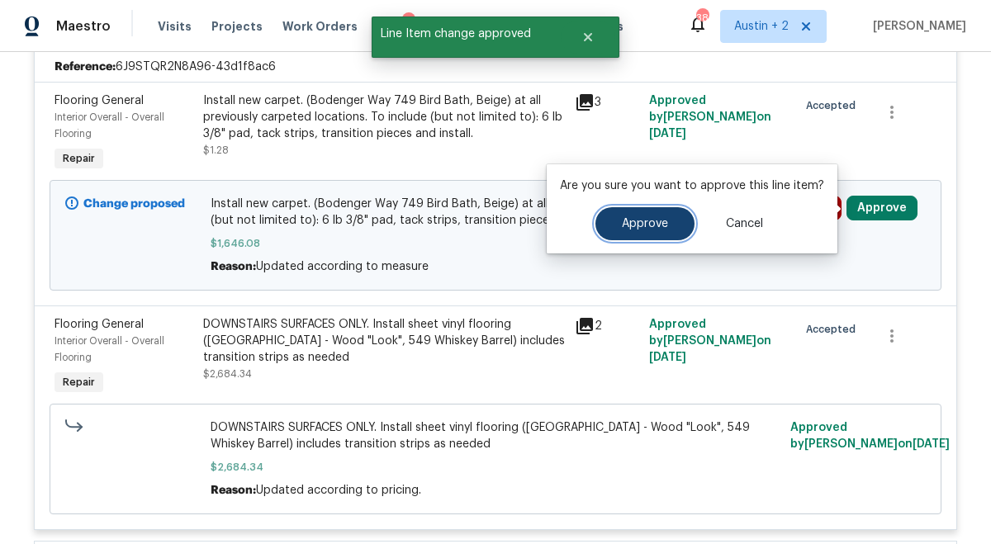
click at [628, 227] on span "Approve" at bounding box center [645, 224] width 46 height 12
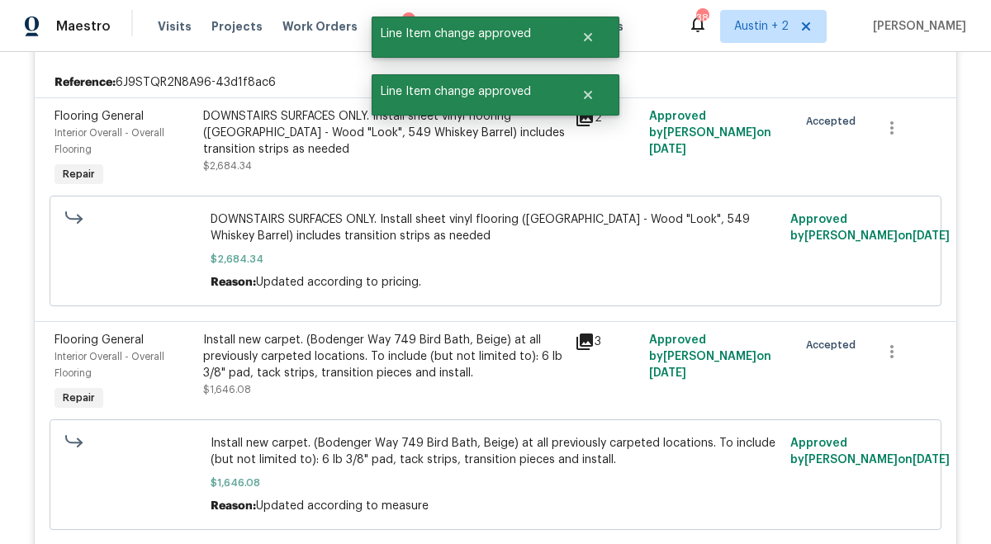
scroll to position [0, 0]
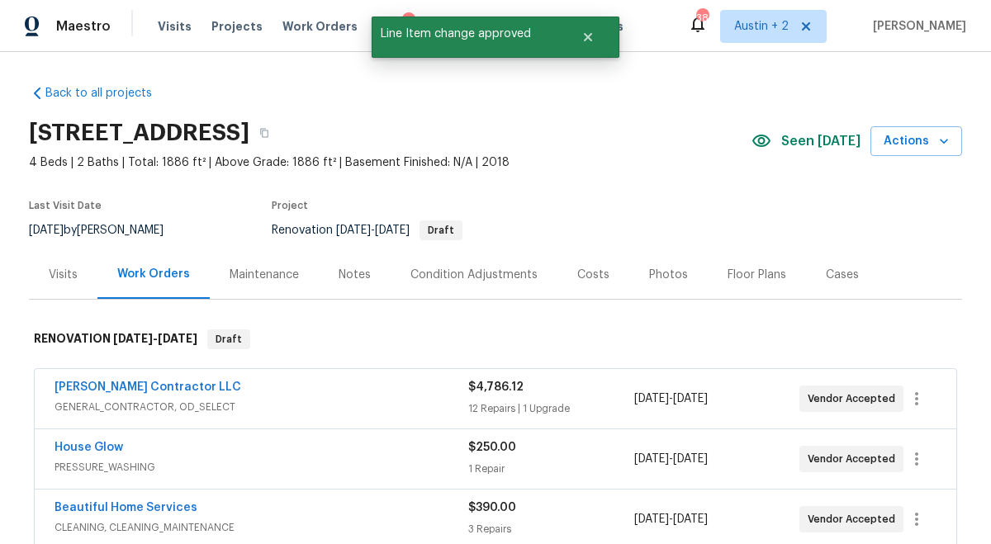
click at [592, 277] on div "Costs" at bounding box center [593, 275] width 32 height 17
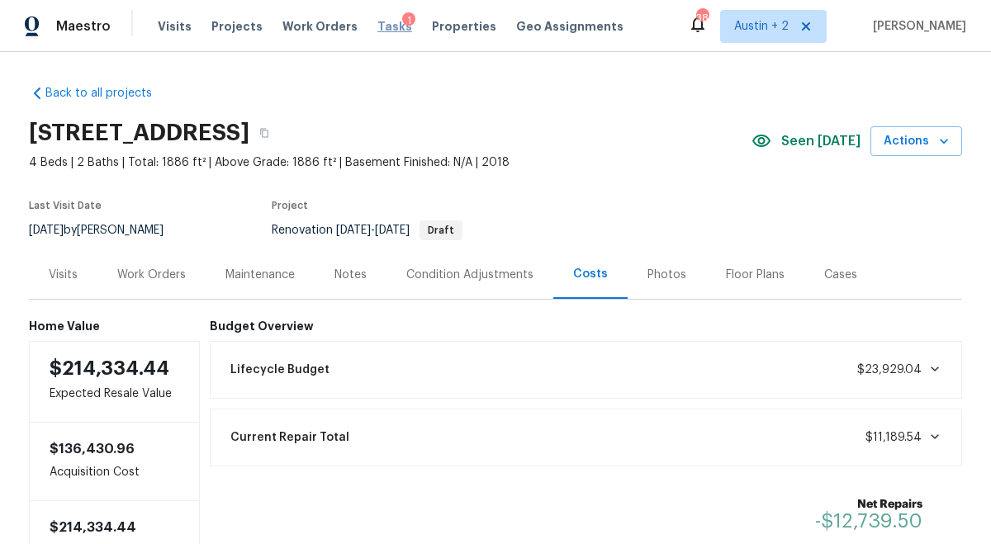
click at [381, 26] on span "Tasks" at bounding box center [394, 27] width 35 height 12
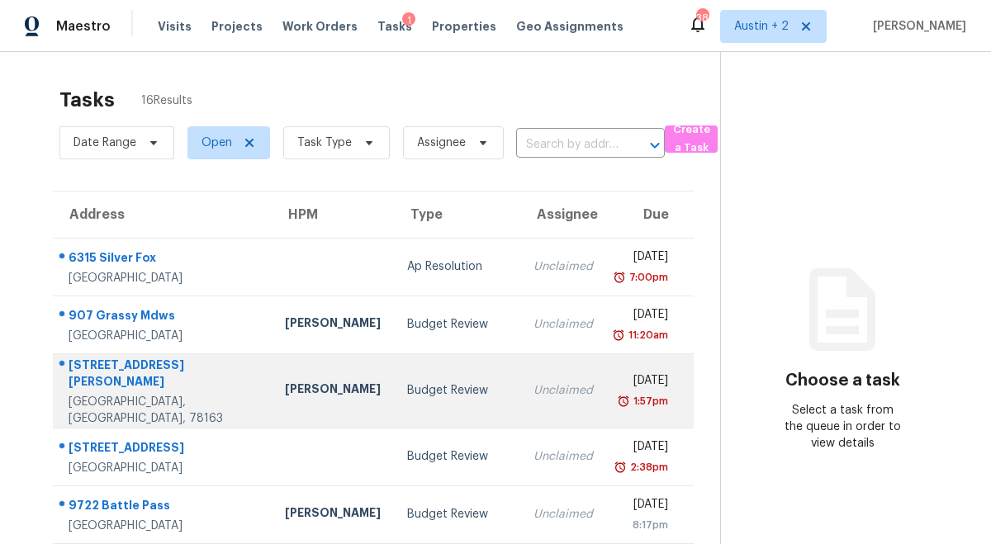
scroll to position [315, 0]
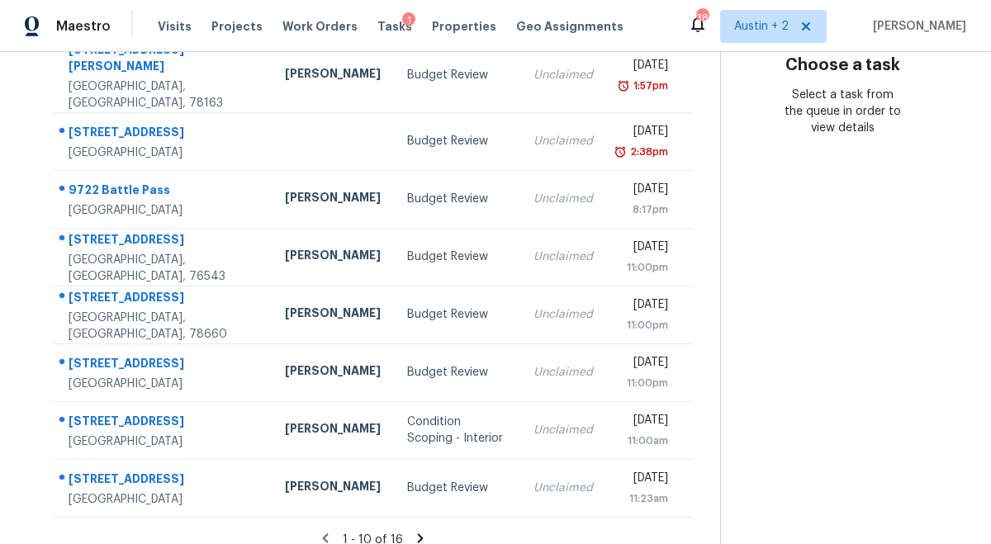
click at [418, 533] on icon at bounding box center [421, 537] width 6 height 9
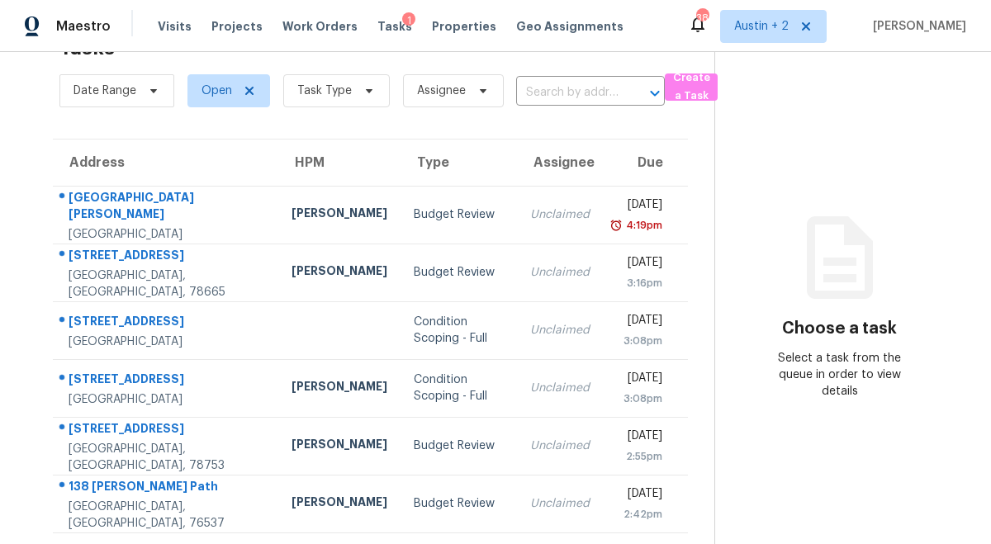
scroll to position [101, 0]
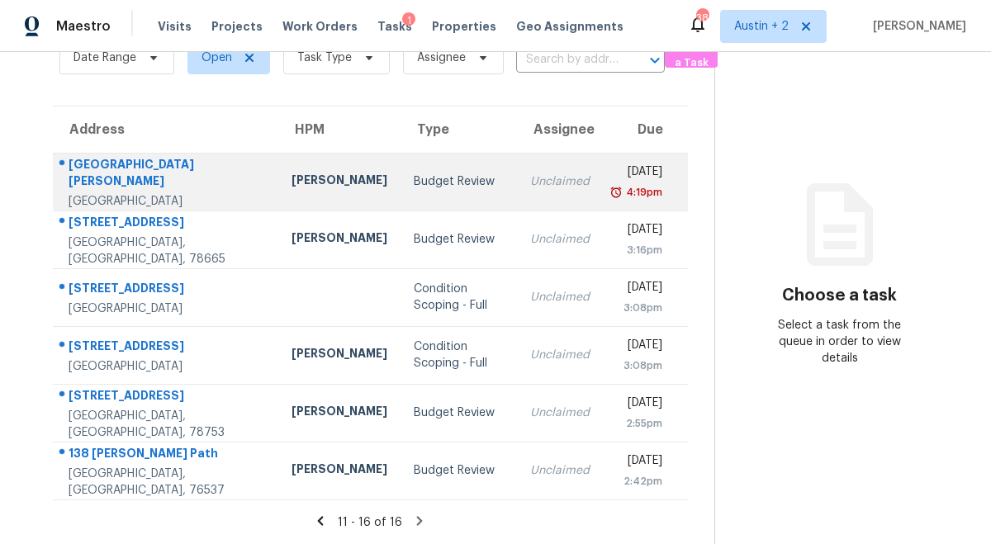
click at [414, 173] on div "Budget Review" at bounding box center [459, 181] width 90 height 17
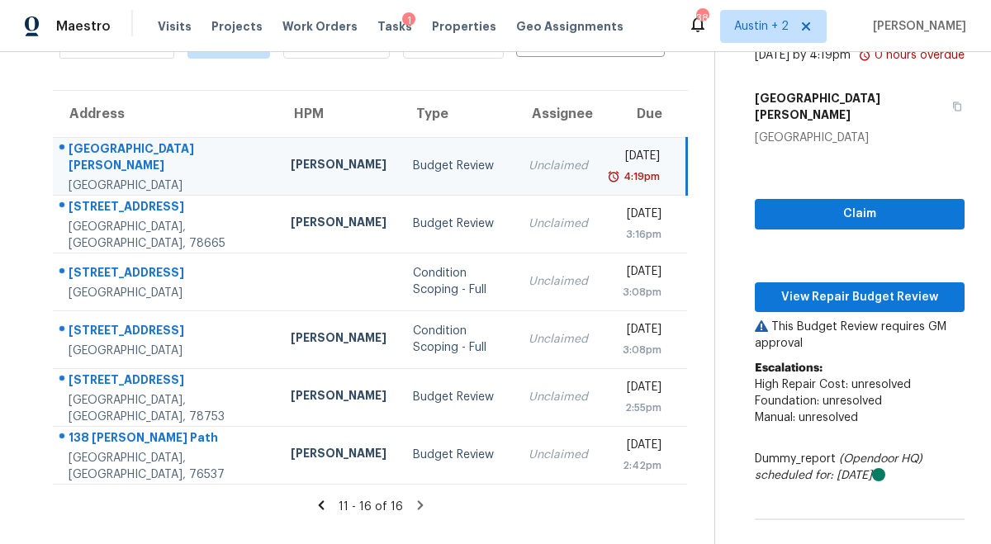
scroll to position [293, 0]
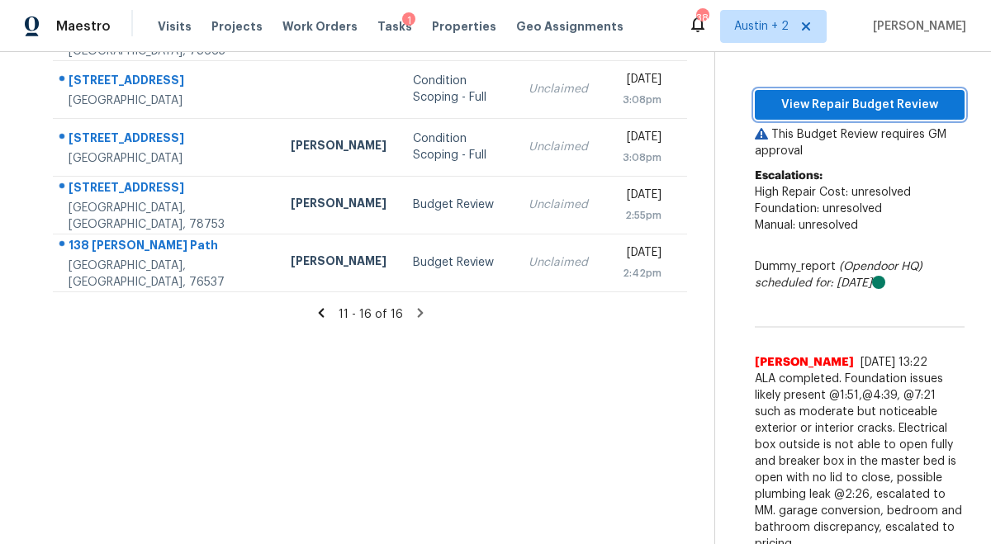
click at [827, 106] on span "View Repair Budget Review" at bounding box center [859, 105] width 183 height 21
